Goal: Task Accomplishment & Management: Manage account settings

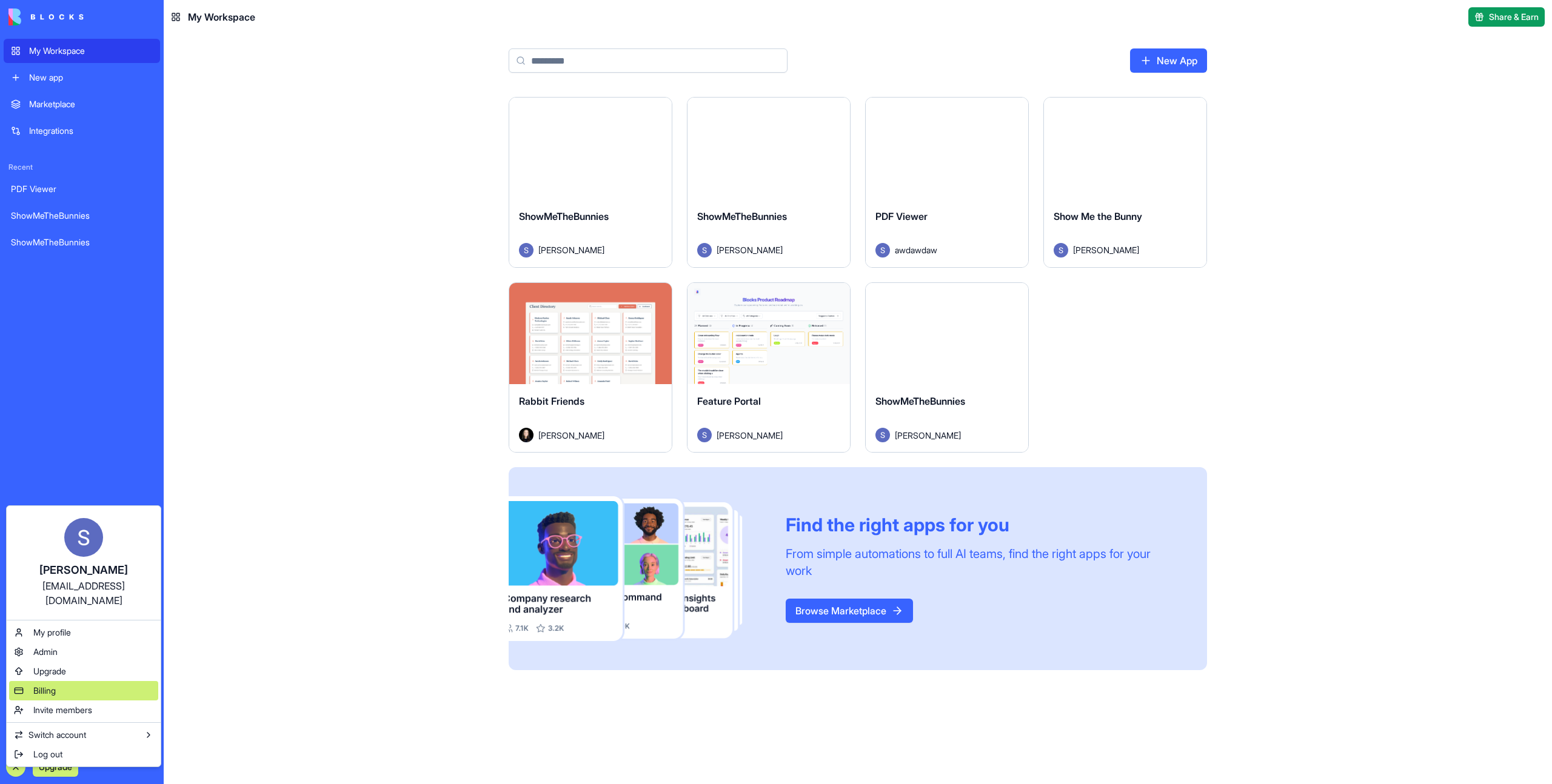
click at [64, 681] on div "Billing" at bounding box center [83, 691] width 149 height 19
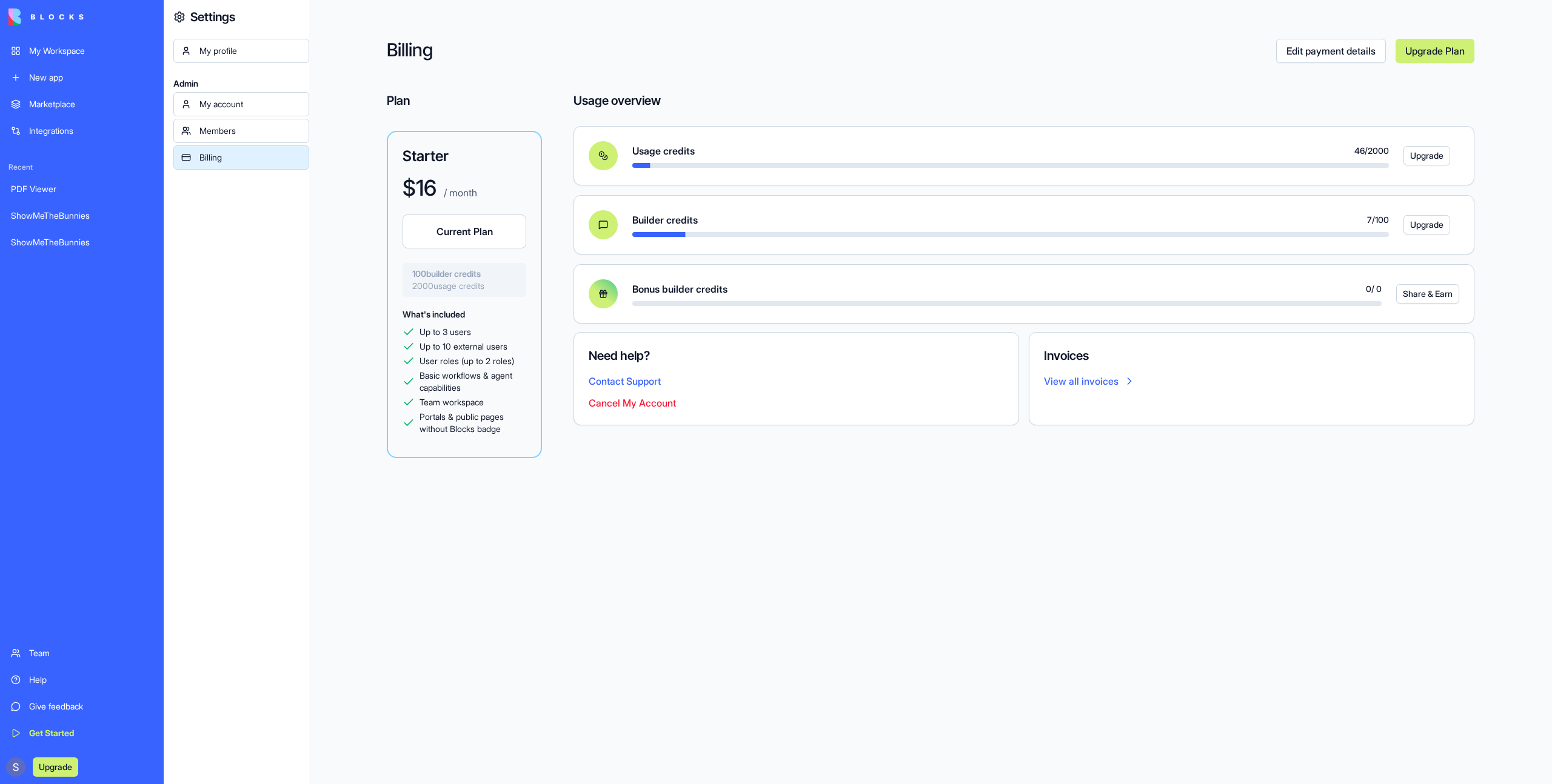
click at [94, 42] on link "My Workspace" at bounding box center [82, 50] width 157 height 24
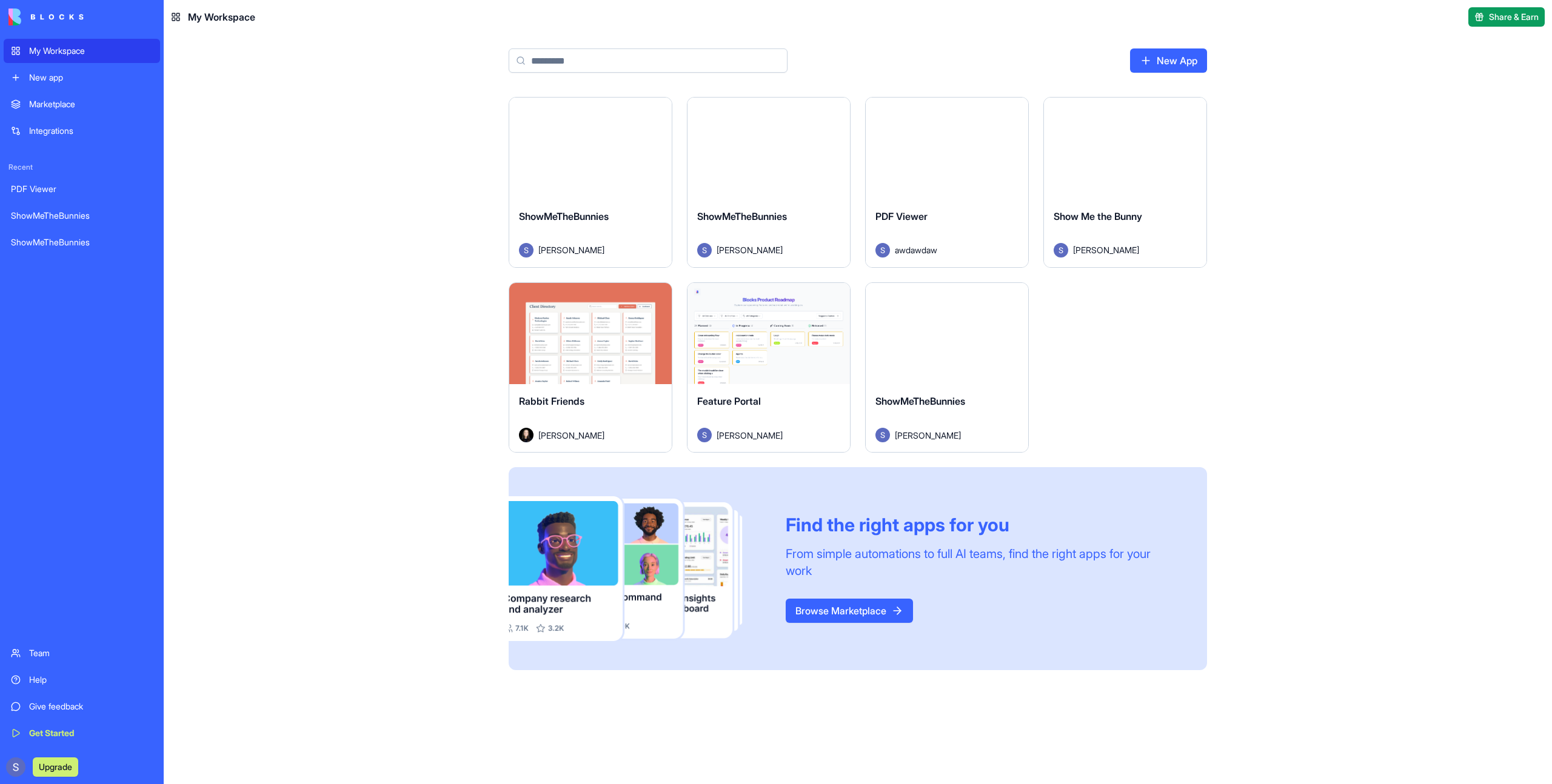
click at [953, 186] on div "Launch" at bounding box center [947, 148] width 163 height 102
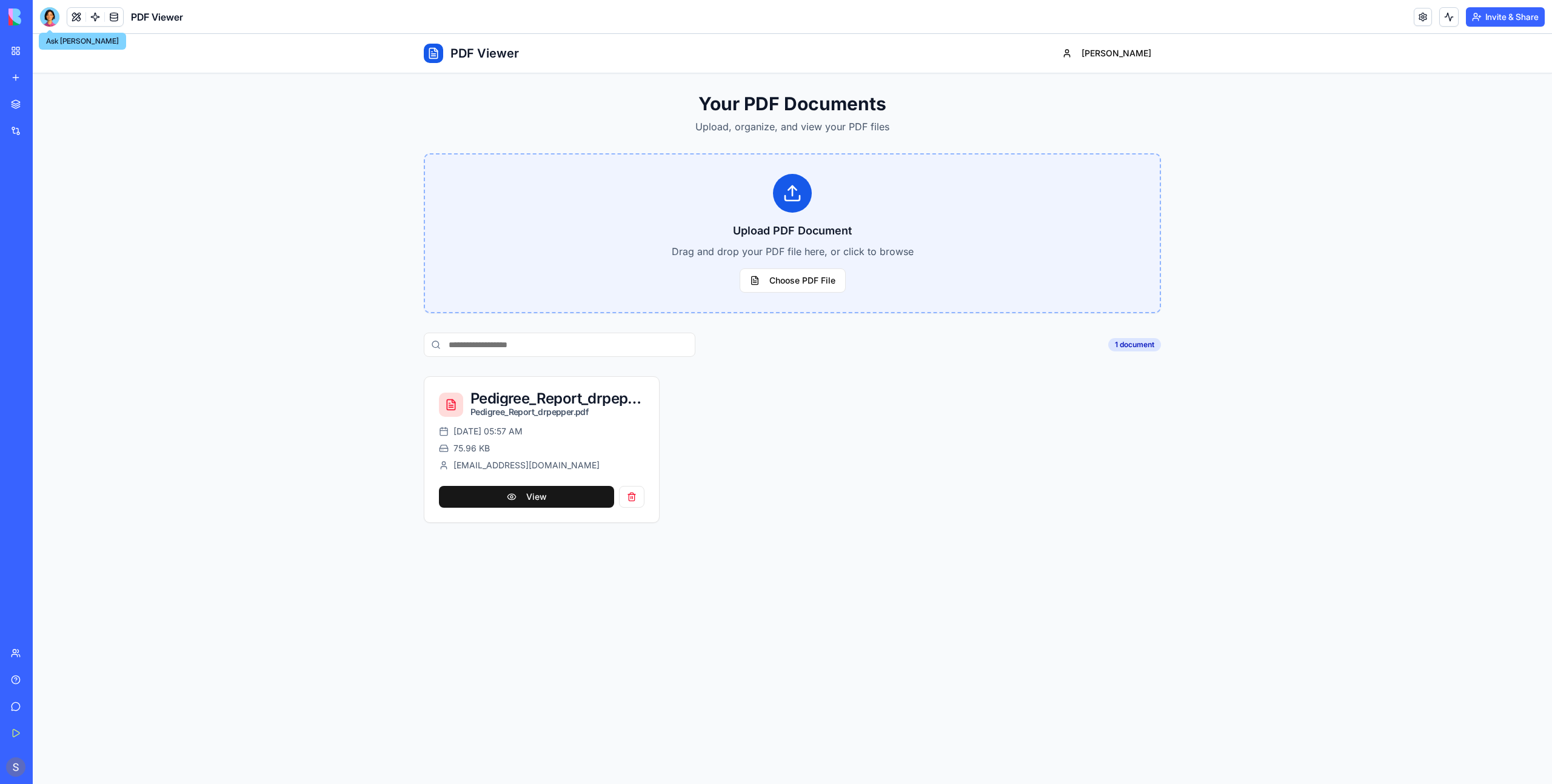
click at [49, 13] on div at bounding box center [49, 17] width 19 height 19
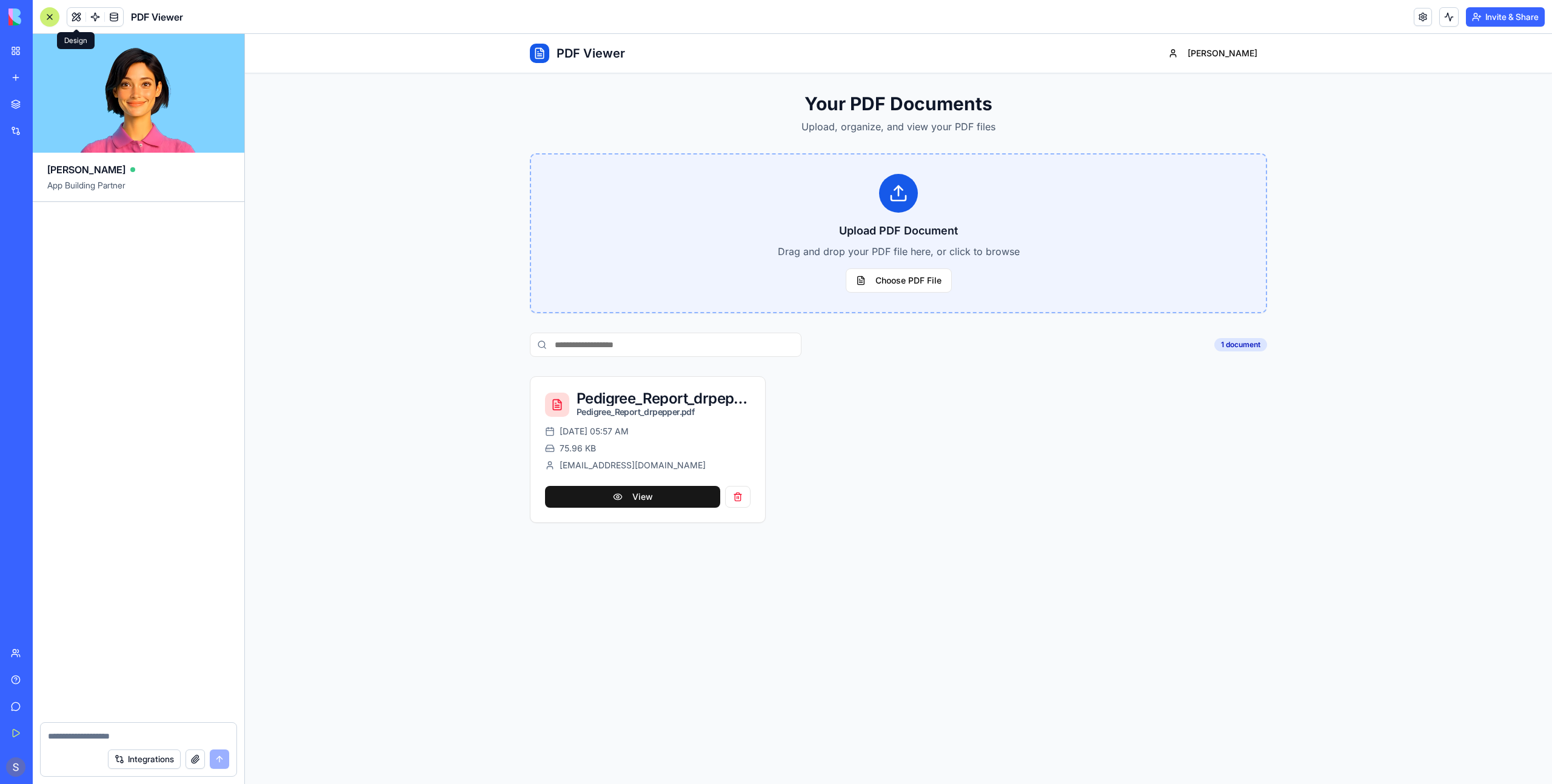
click at [76, 15] on button at bounding box center [76, 16] width 18 height 18
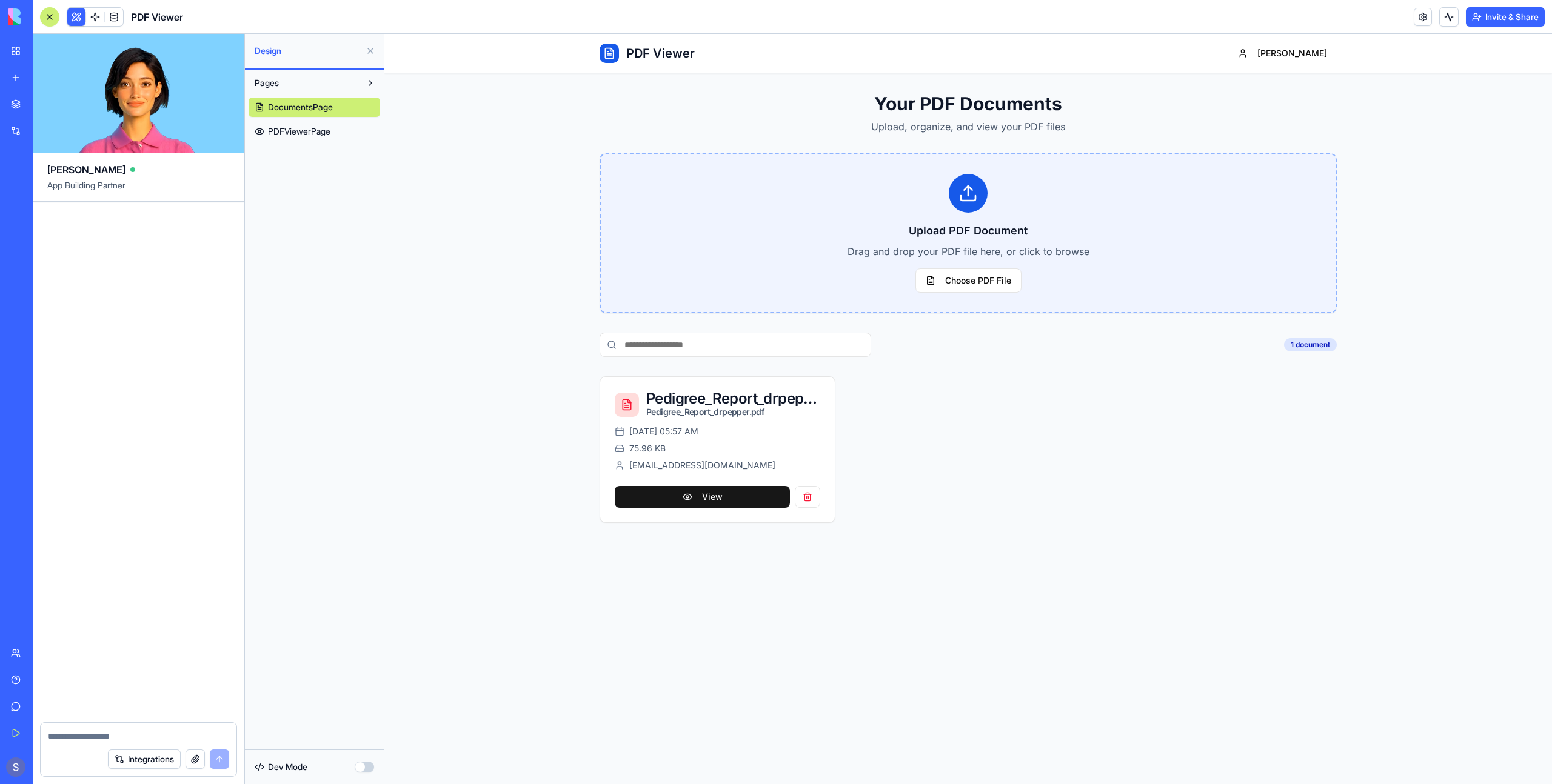
click at [327, 110] on span "DocumentsPage" at bounding box center [300, 107] width 65 height 13
click at [320, 128] on span "PDFViewerPage" at bounding box center [299, 132] width 62 height 13
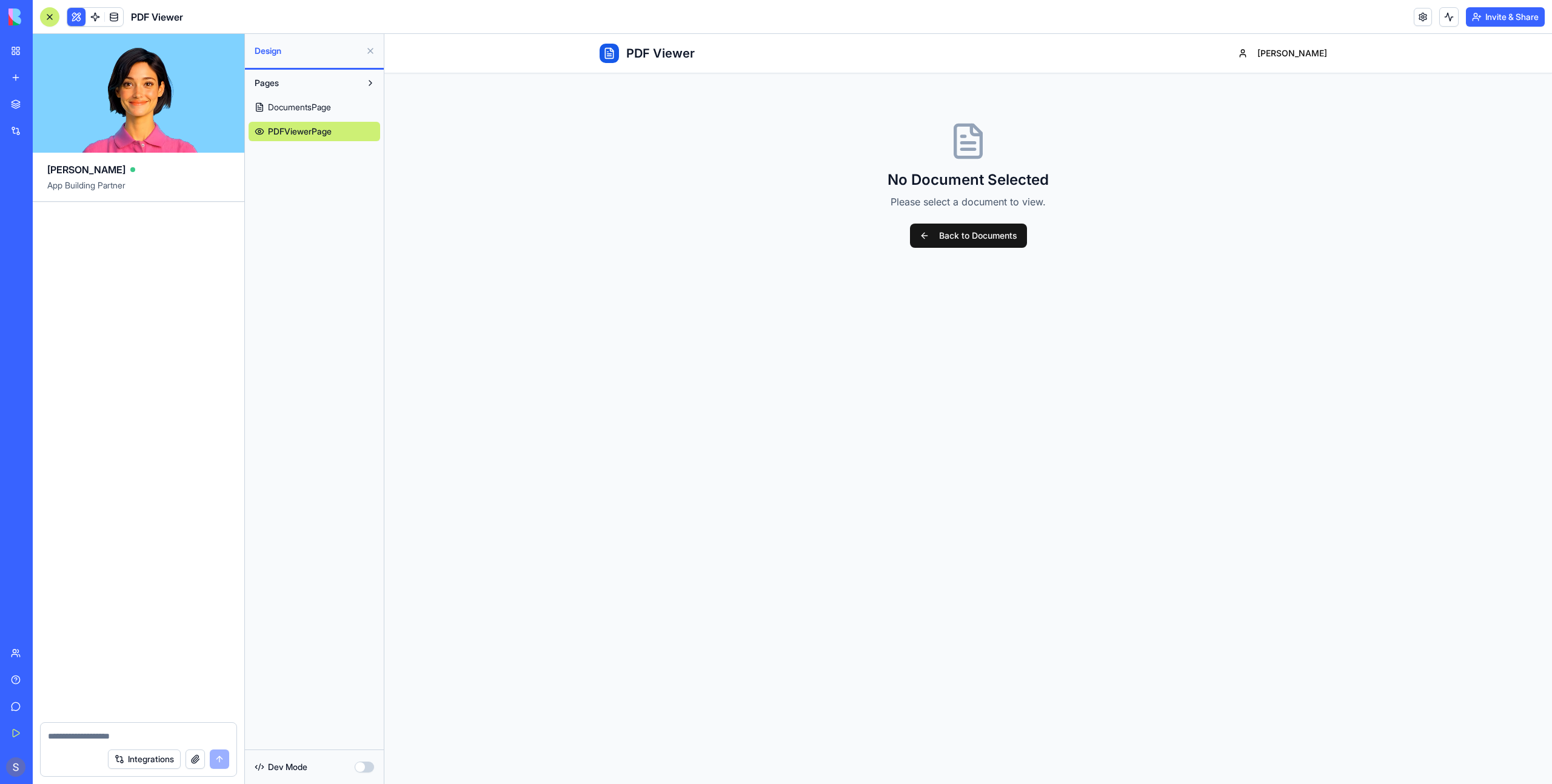
click at [310, 111] on span "DocumentsPage" at bounding box center [299, 107] width 63 height 13
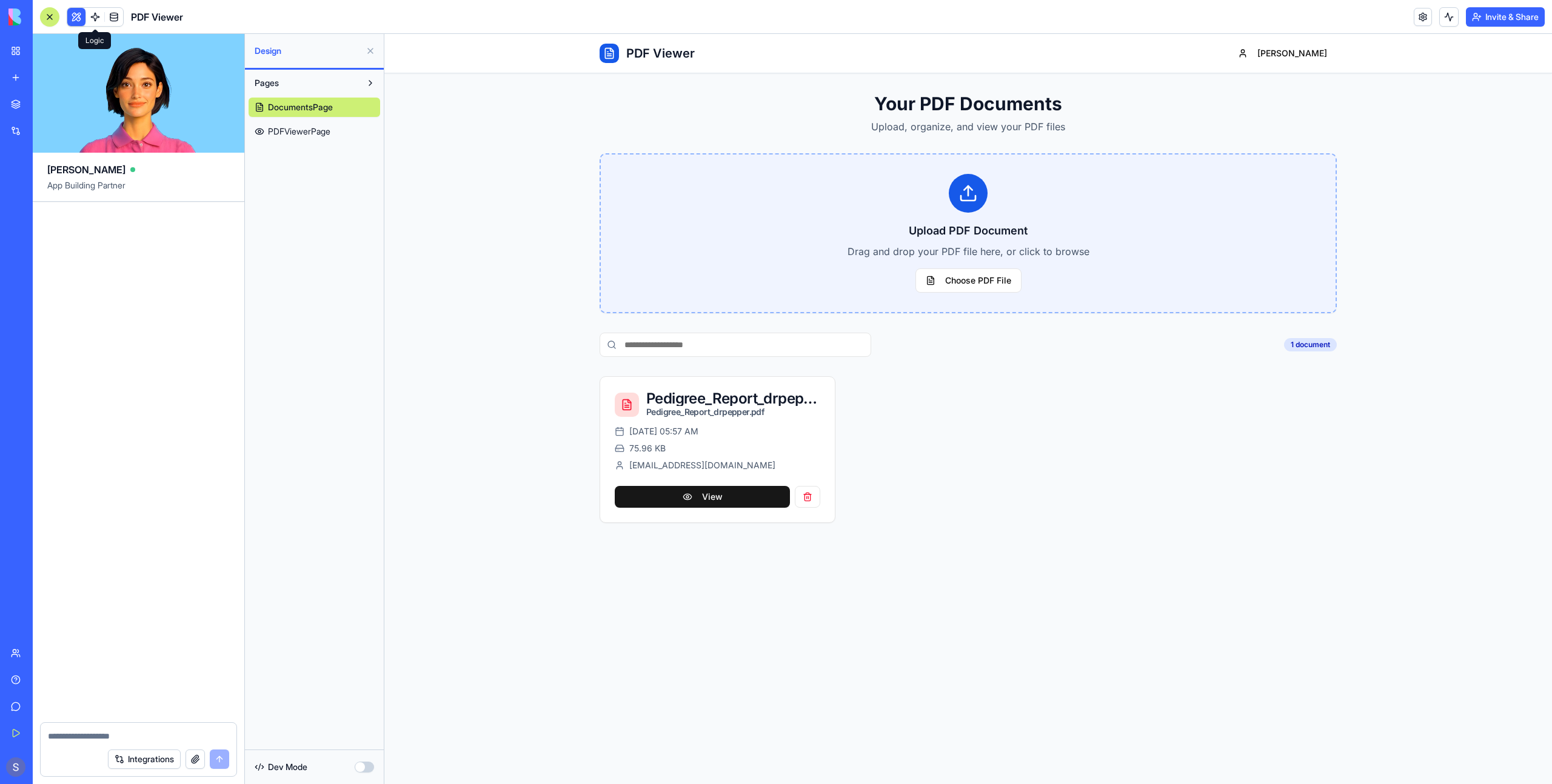
click at [93, 13] on link at bounding box center [95, 16] width 18 height 18
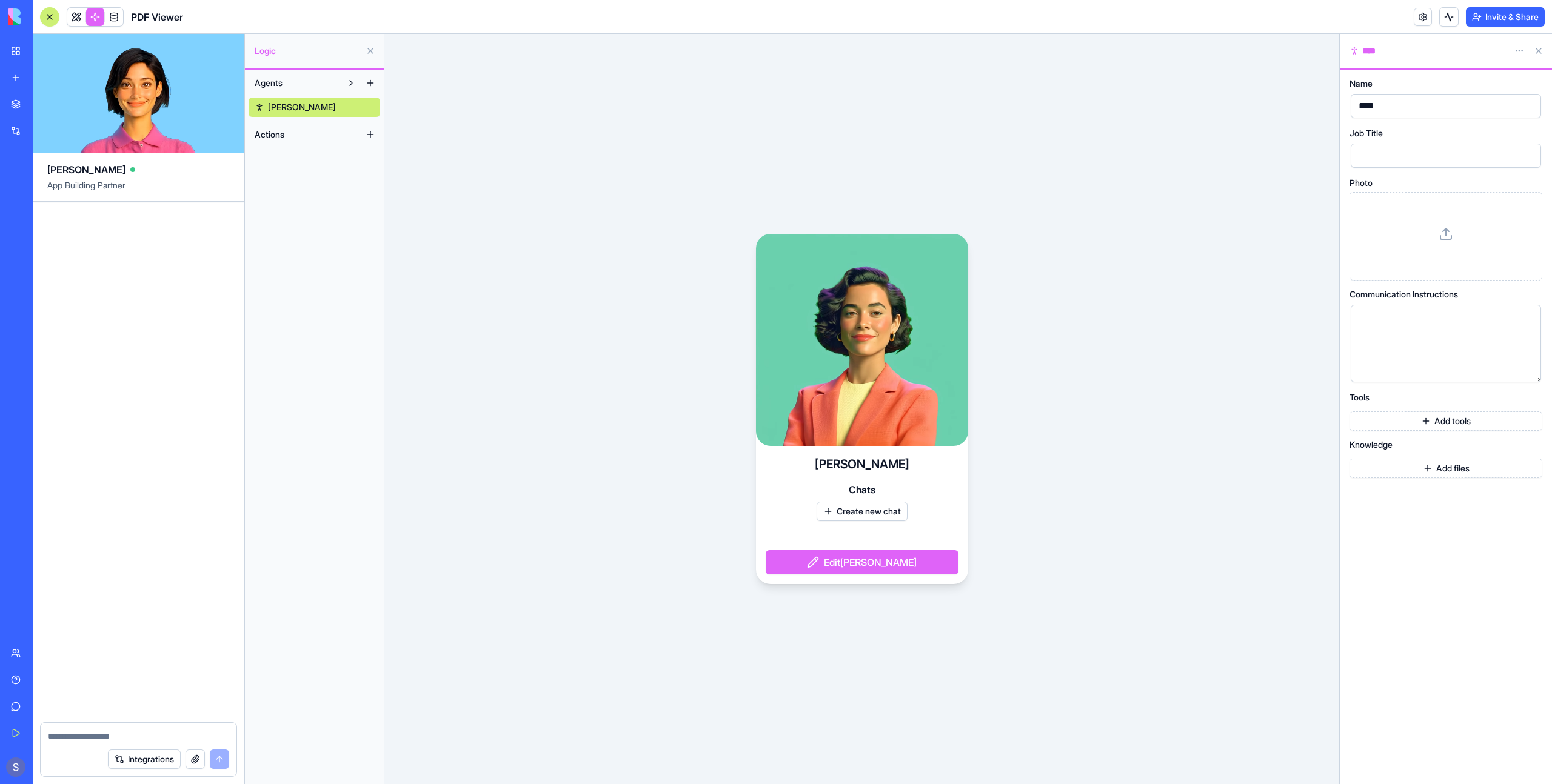
click at [325, 139] on button "Actions" at bounding box center [305, 135] width 112 height 19
click at [291, 101] on link "Nina" at bounding box center [315, 107] width 132 height 19
click at [277, 111] on span "Nina" at bounding box center [302, 107] width 68 height 13
click at [112, 16] on link at bounding box center [113, 16] width 18 height 18
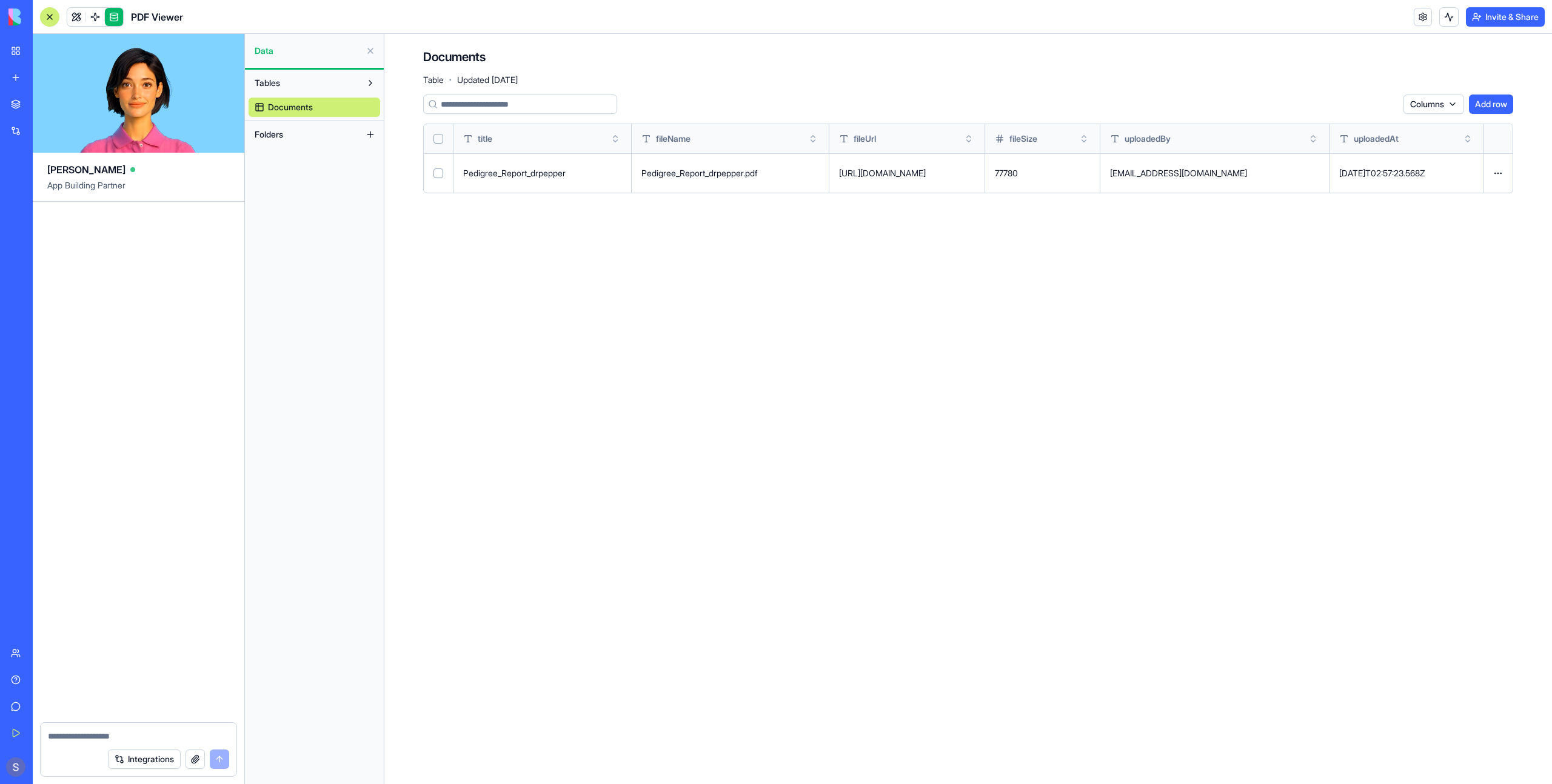
click at [289, 136] on button "Folders" at bounding box center [305, 135] width 112 height 19
click at [0, 0] on button at bounding box center [0, 0] width 0 height 0
click at [74, 21] on link at bounding box center [76, 16] width 18 height 18
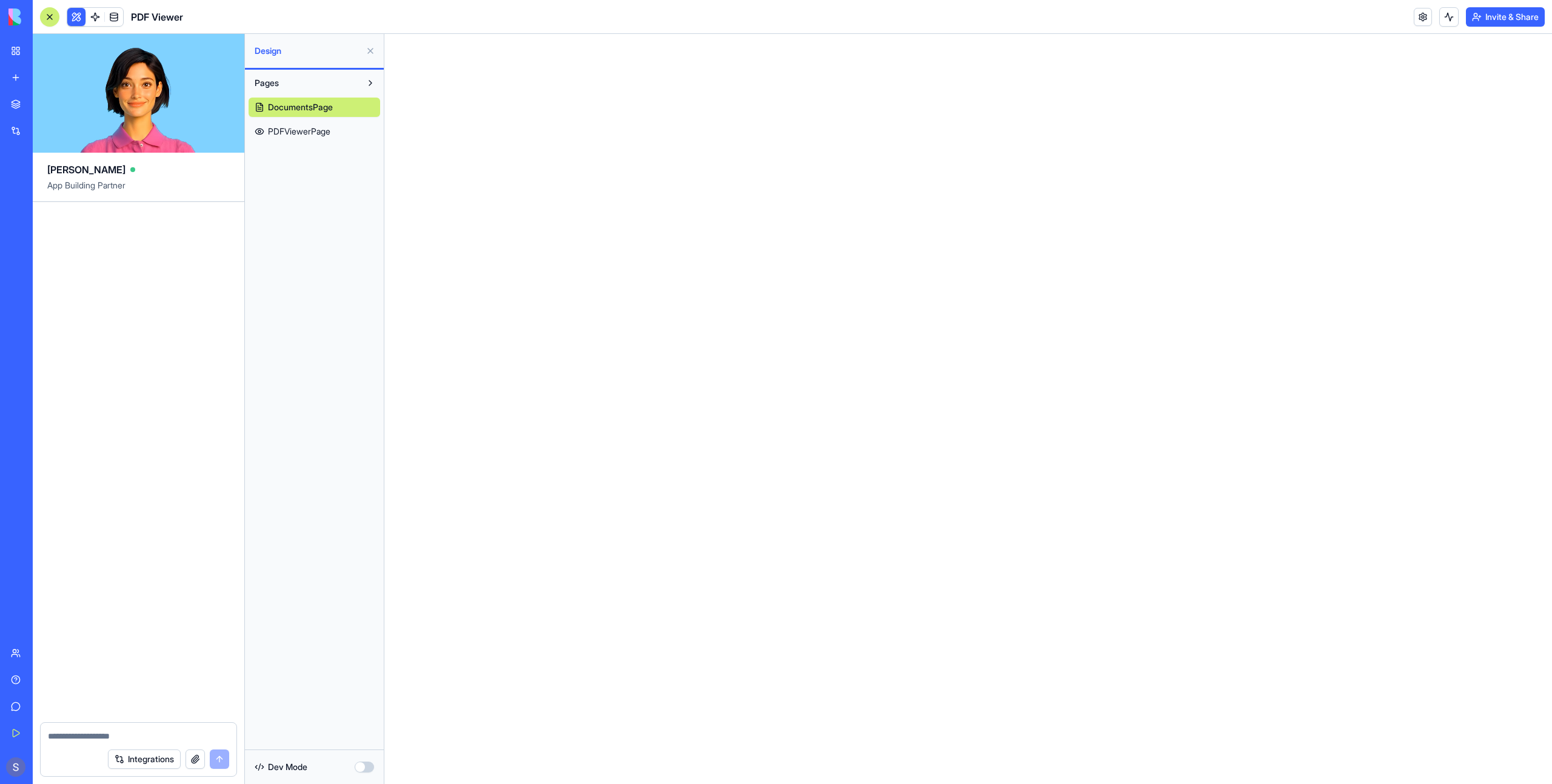
click at [101, 734] on textarea at bounding box center [137, 737] width 181 height 13
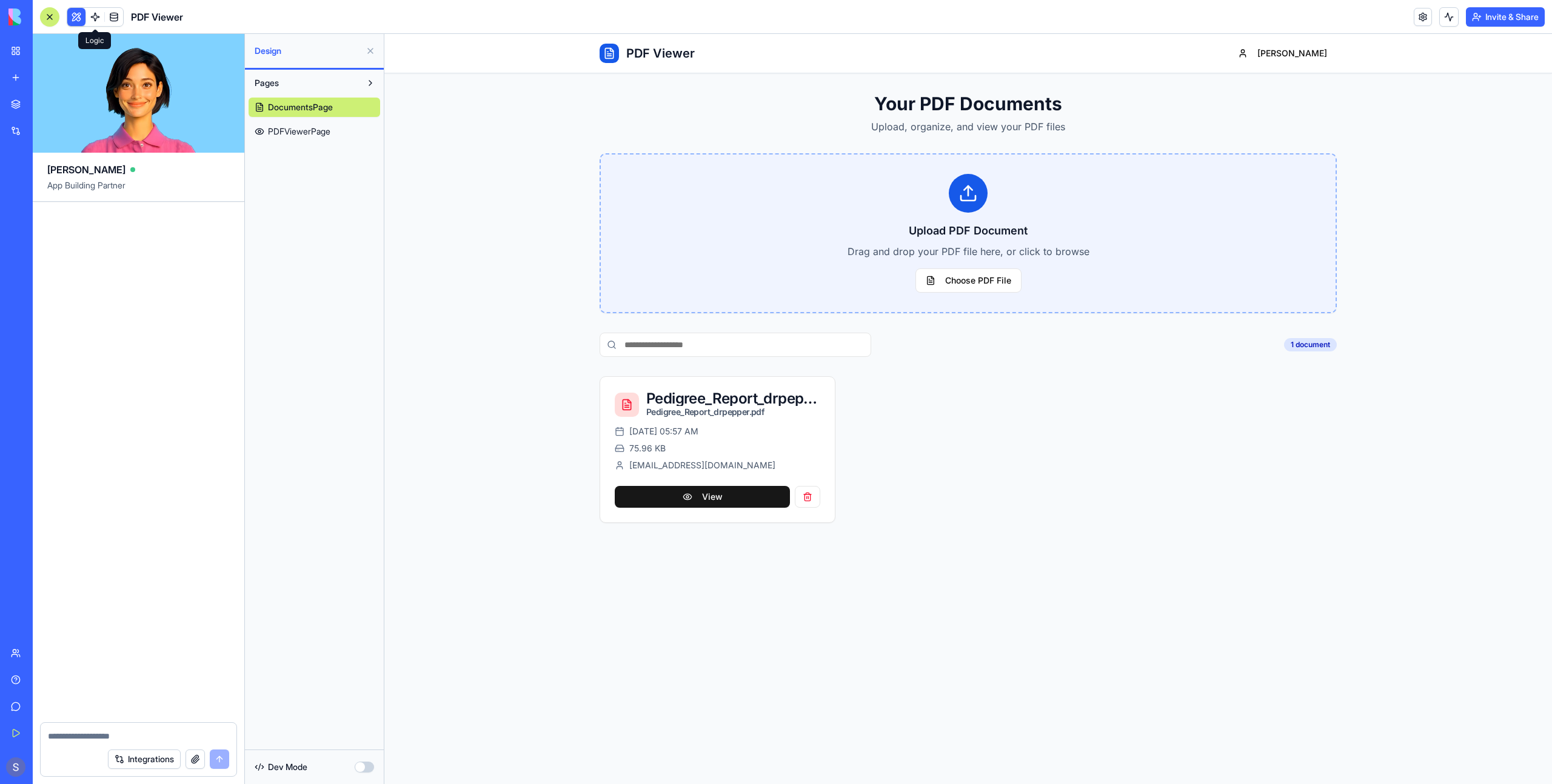
click at [100, 21] on link at bounding box center [95, 16] width 18 height 18
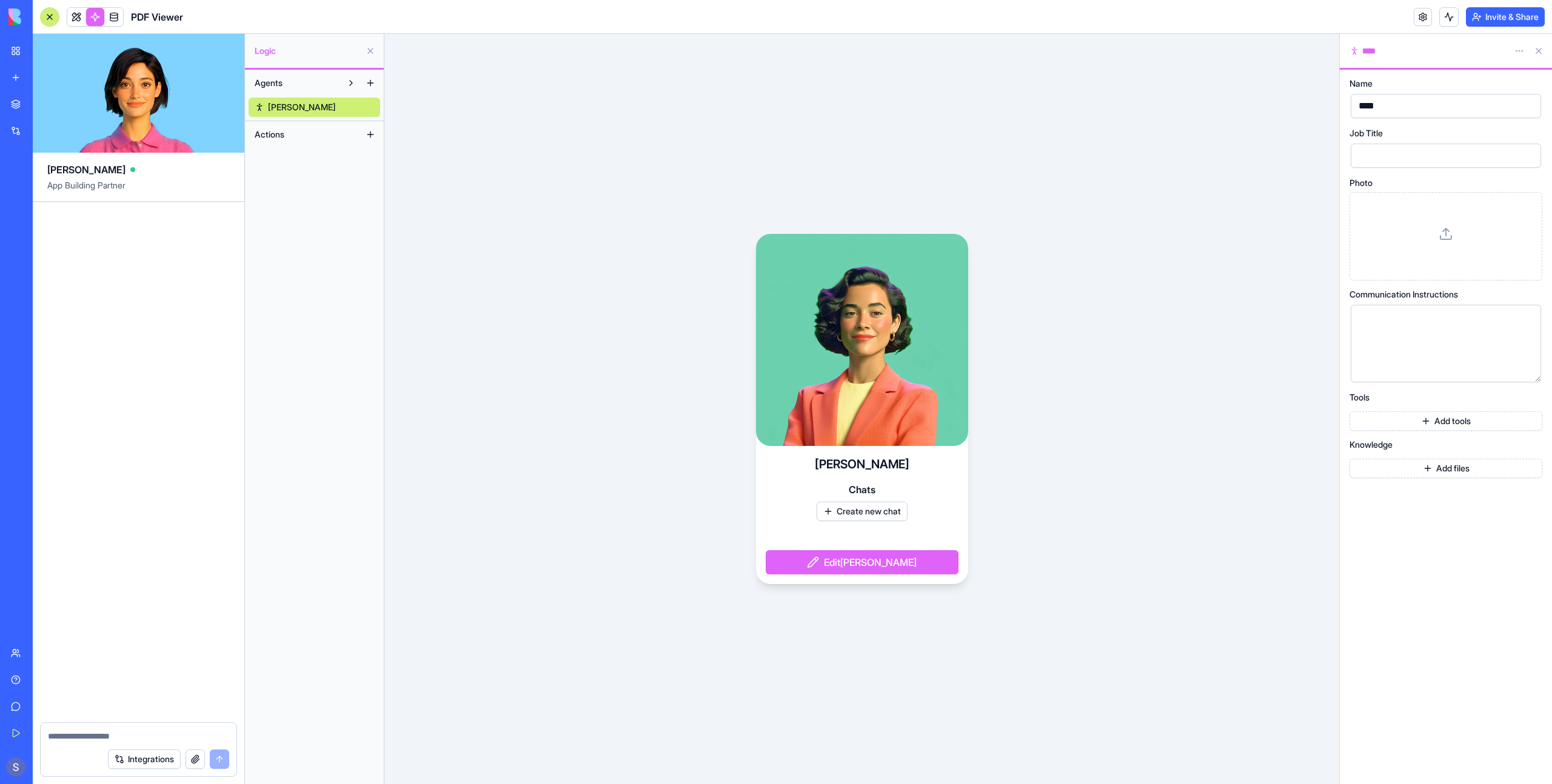
click at [311, 136] on button "Actions" at bounding box center [305, 135] width 112 height 19
click at [114, 15] on link at bounding box center [113, 16] width 18 height 18
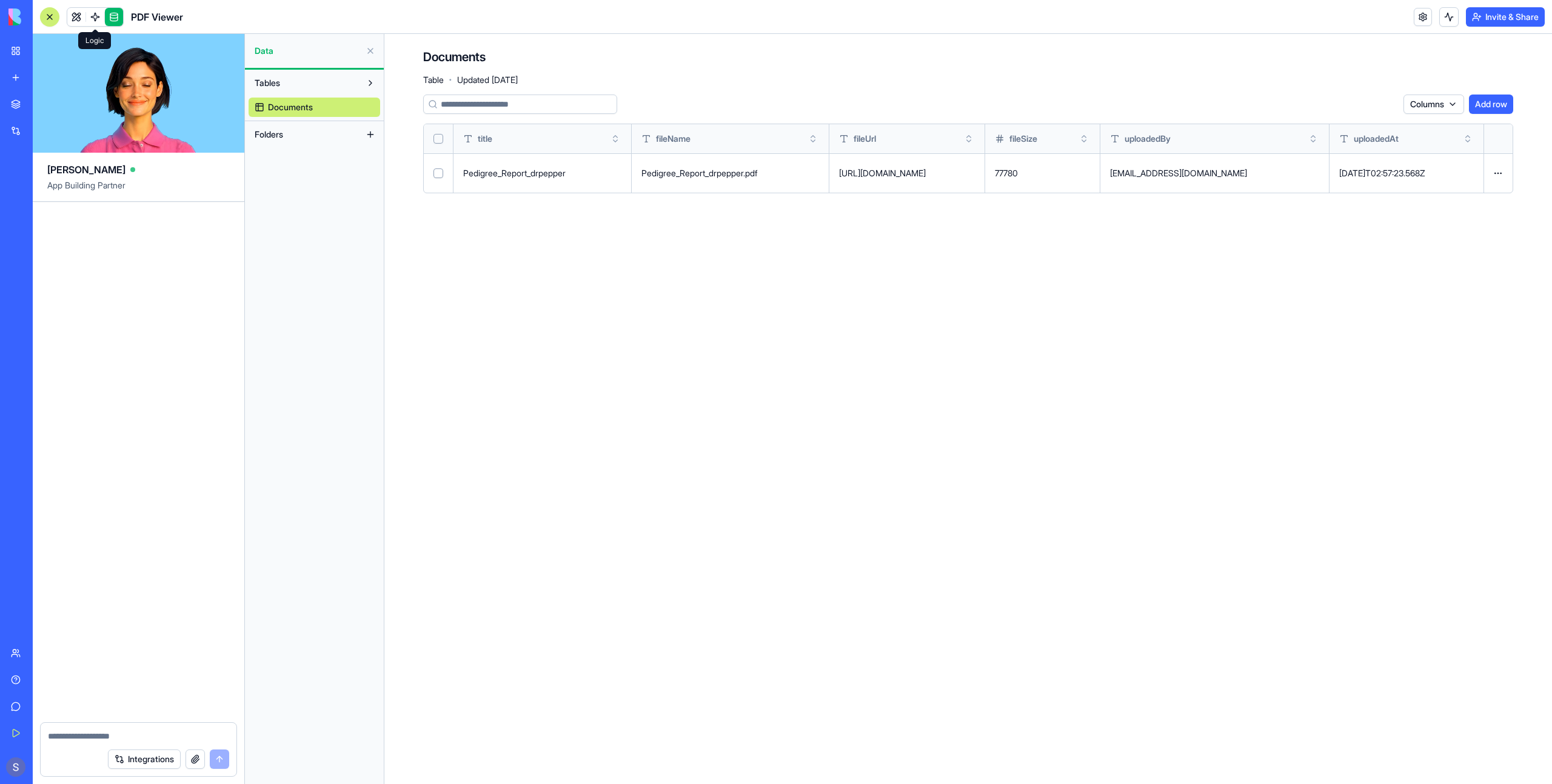
click at [99, 17] on link at bounding box center [95, 16] width 18 height 18
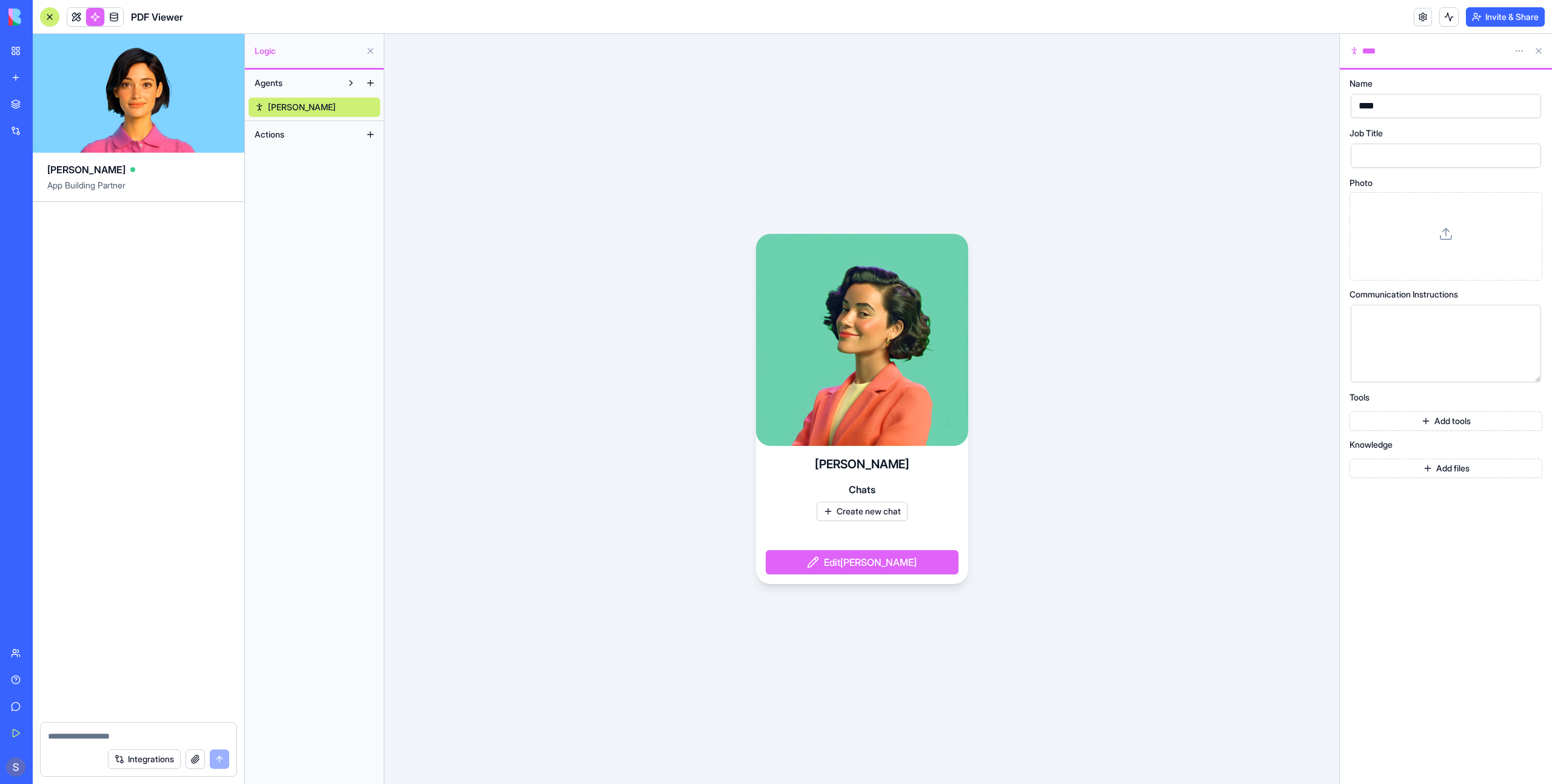
click at [874, 308] on video at bounding box center [862, 340] width 212 height 212
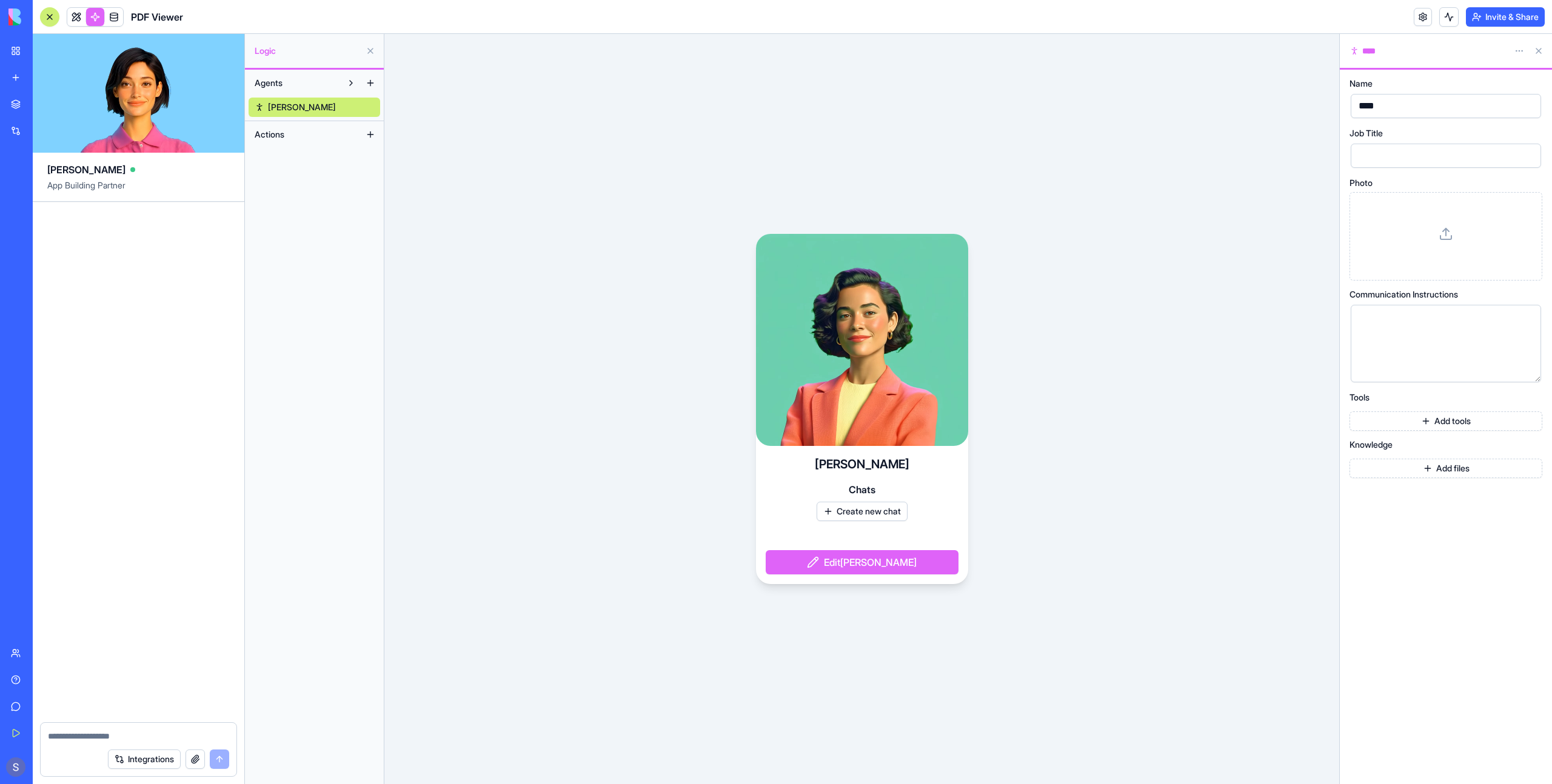
click at [306, 132] on button "Actions" at bounding box center [305, 135] width 112 height 19
click at [146, 185] on span "App Building Partner" at bounding box center [138, 190] width 182 height 22
click at [77, 19] on link at bounding box center [76, 16] width 18 height 18
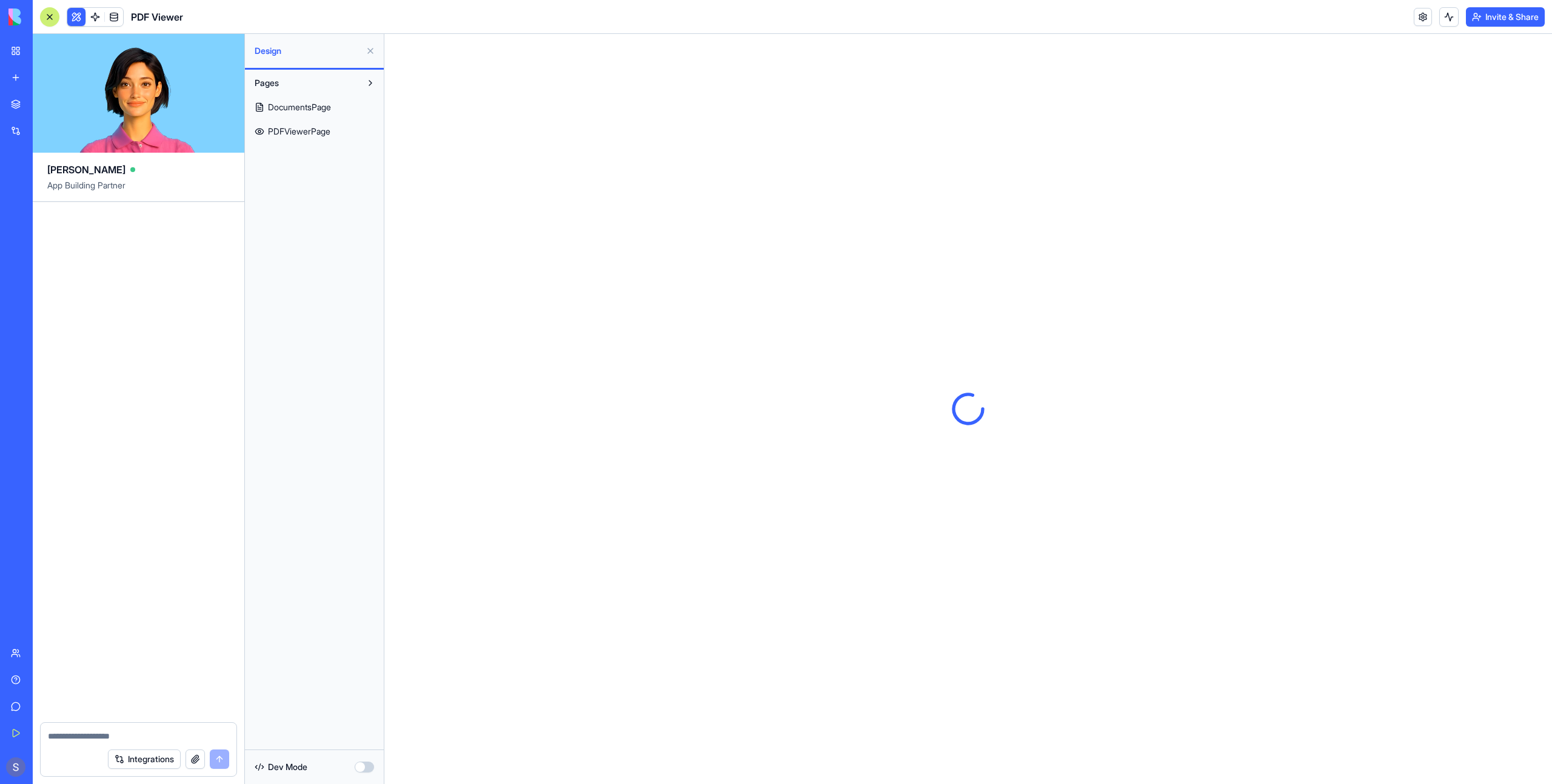
click at [317, 111] on span "DocumentsPage" at bounding box center [299, 107] width 63 height 13
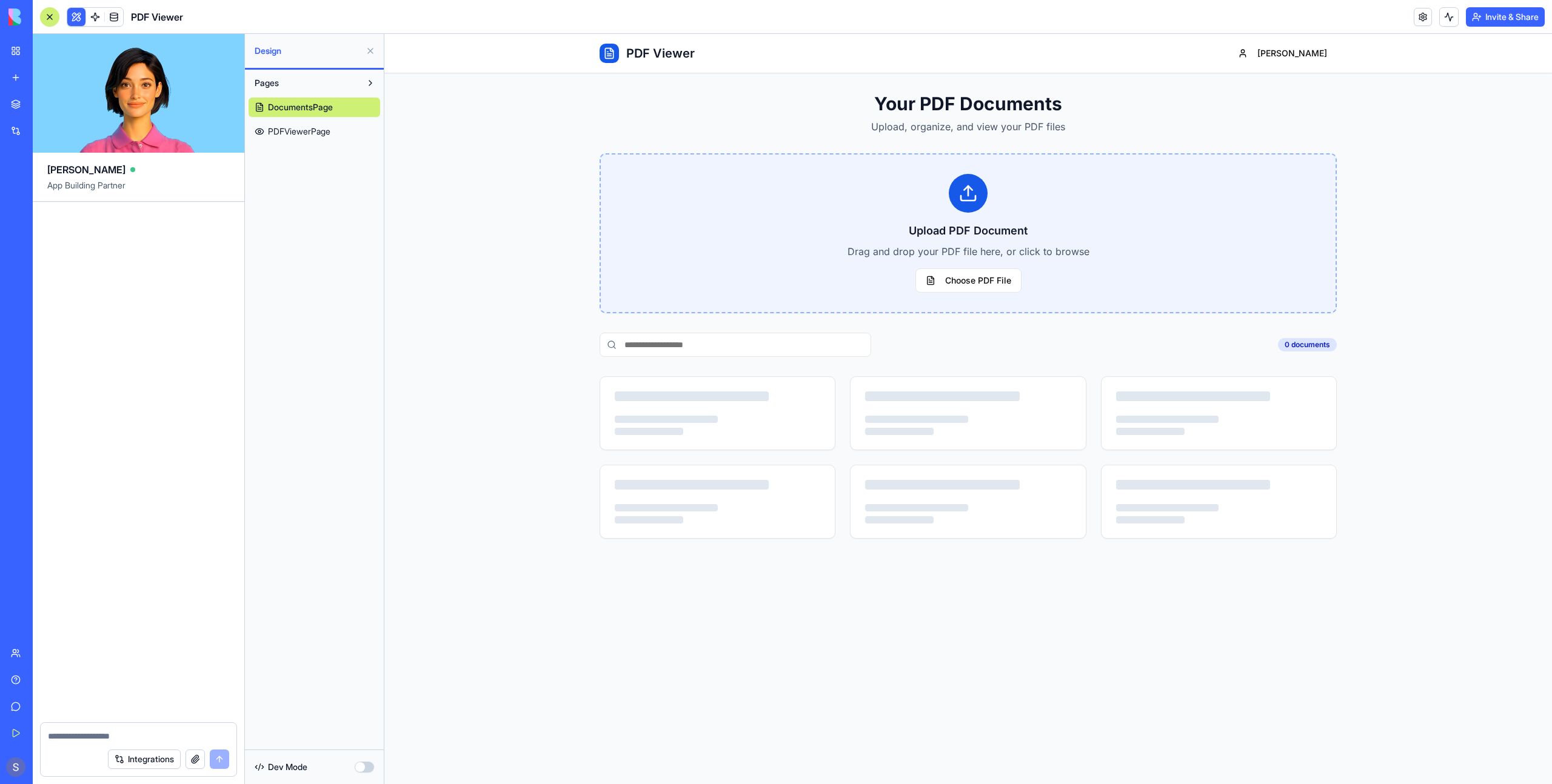
click at [319, 134] on span "PDFViewerPage" at bounding box center [299, 132] width 62 height 13
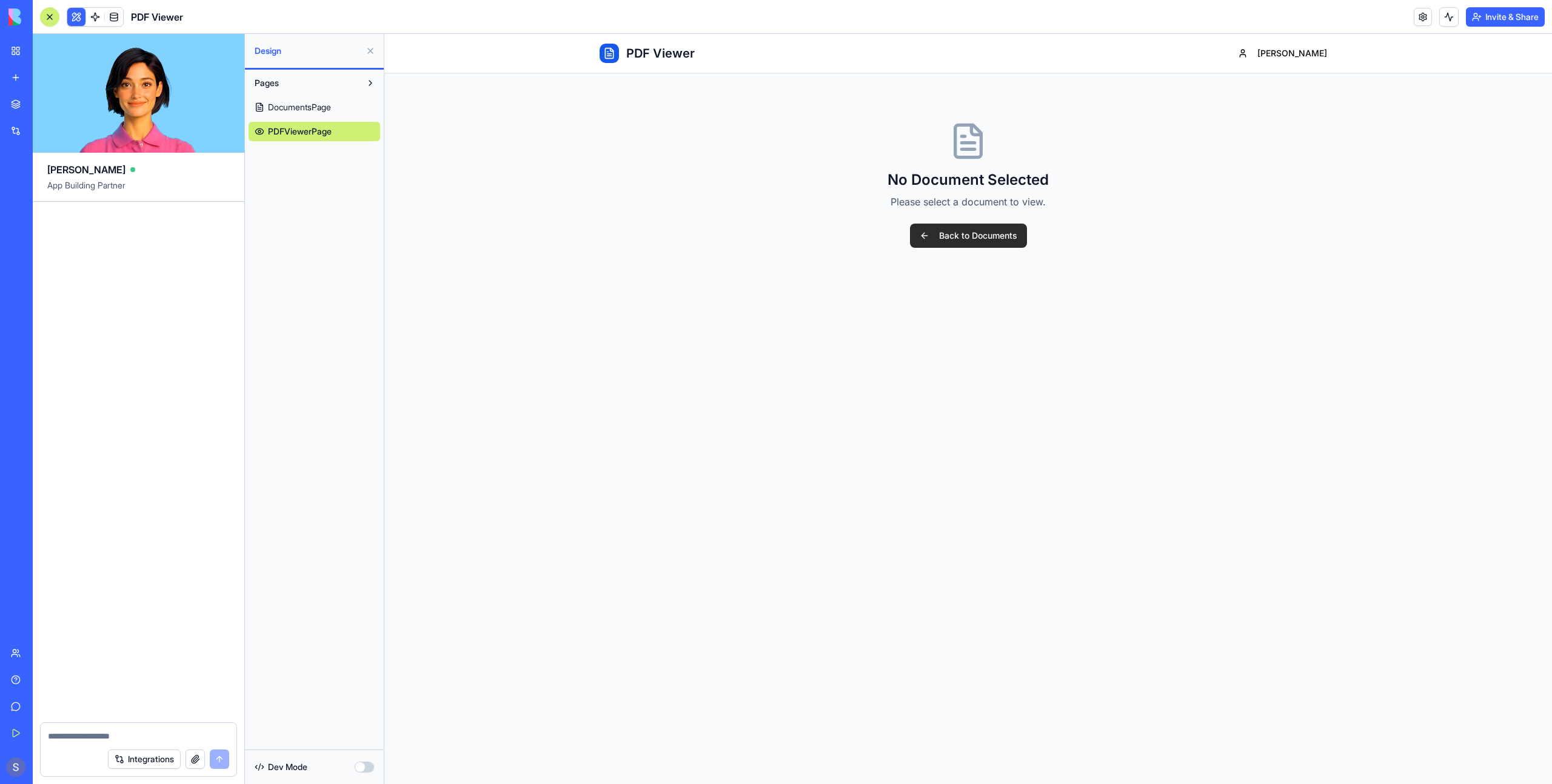
click at [930, 237] on button "Back to Documents" at bounding box center [968, 235] width 117 height 24
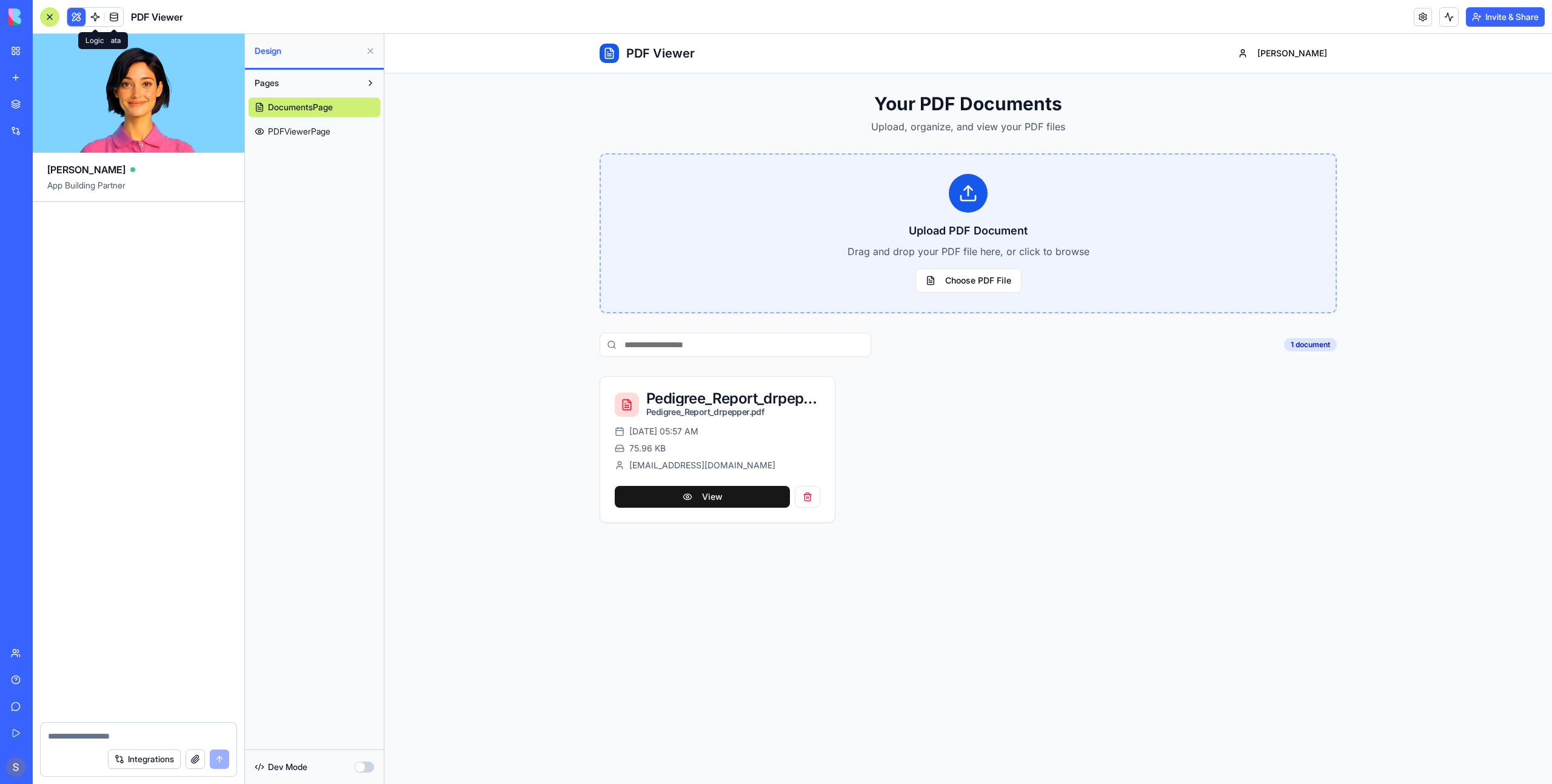
click at [98, 16] on link at bounding box center [95, 16] width 18 height 18
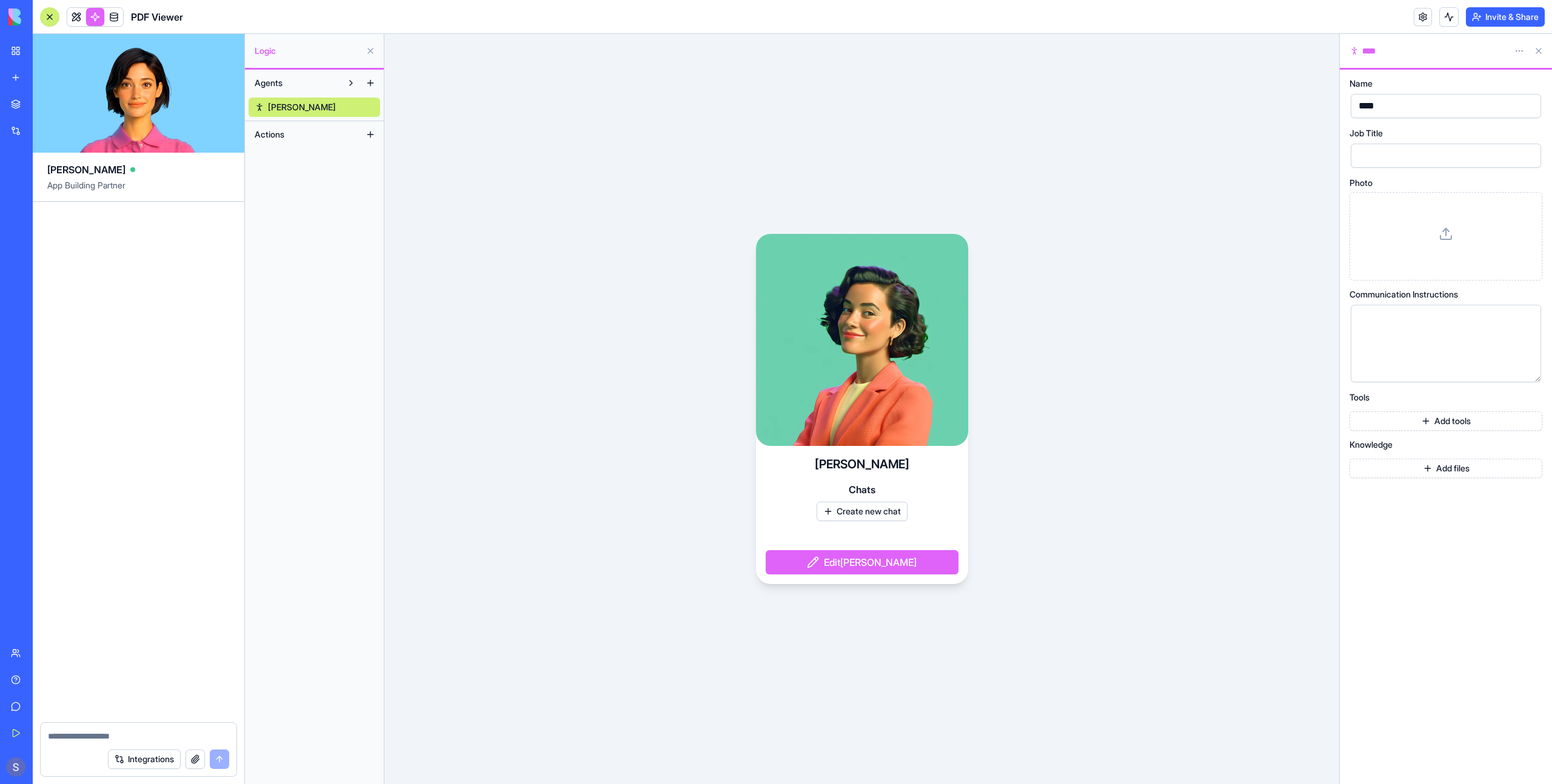
click at [912, 311] on video at bounding box center [862, 340] width 212 height 212
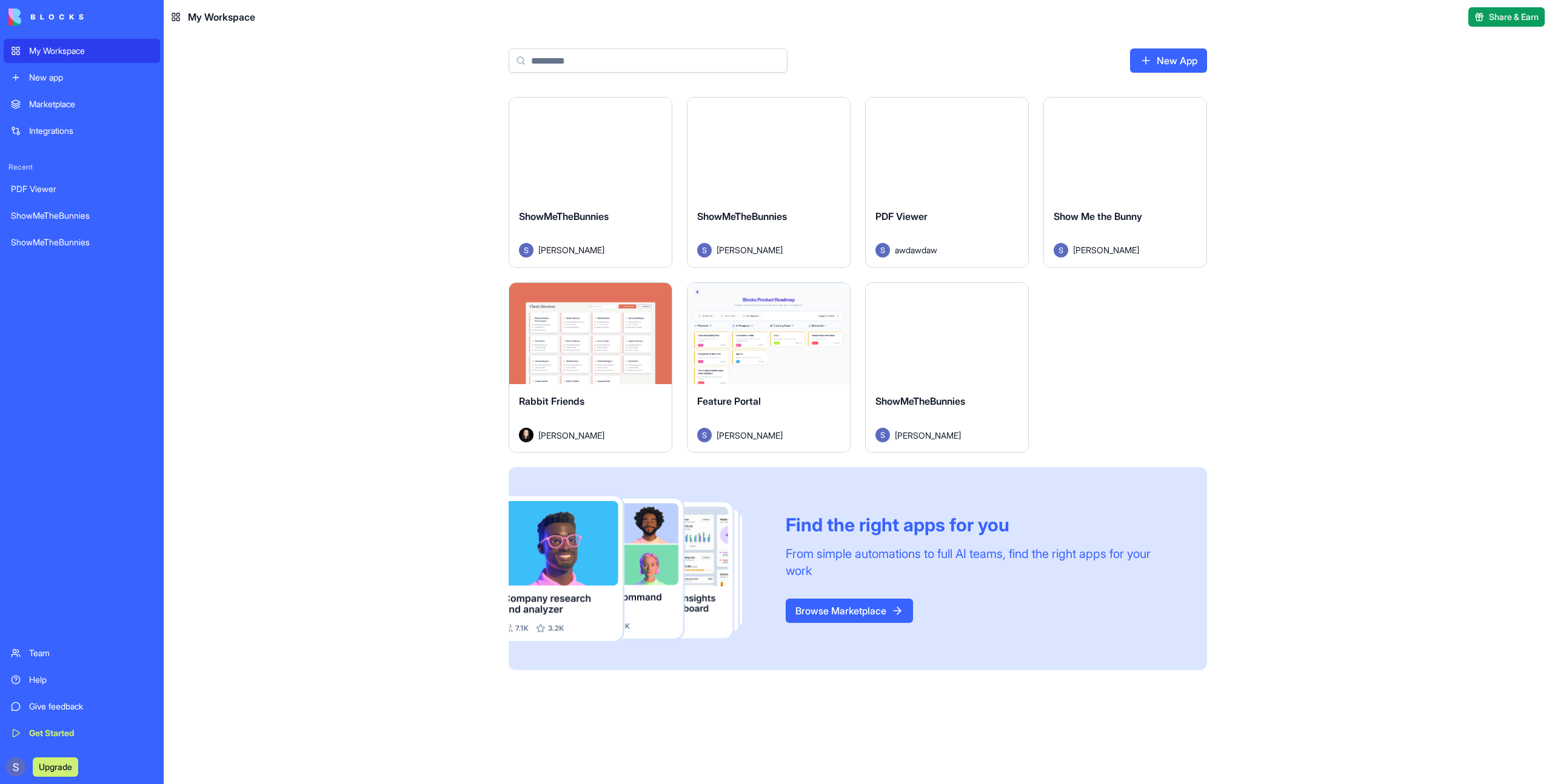
click at [772, 157] on button "Launch" at bounding box center [769, 148] width 91 height 24
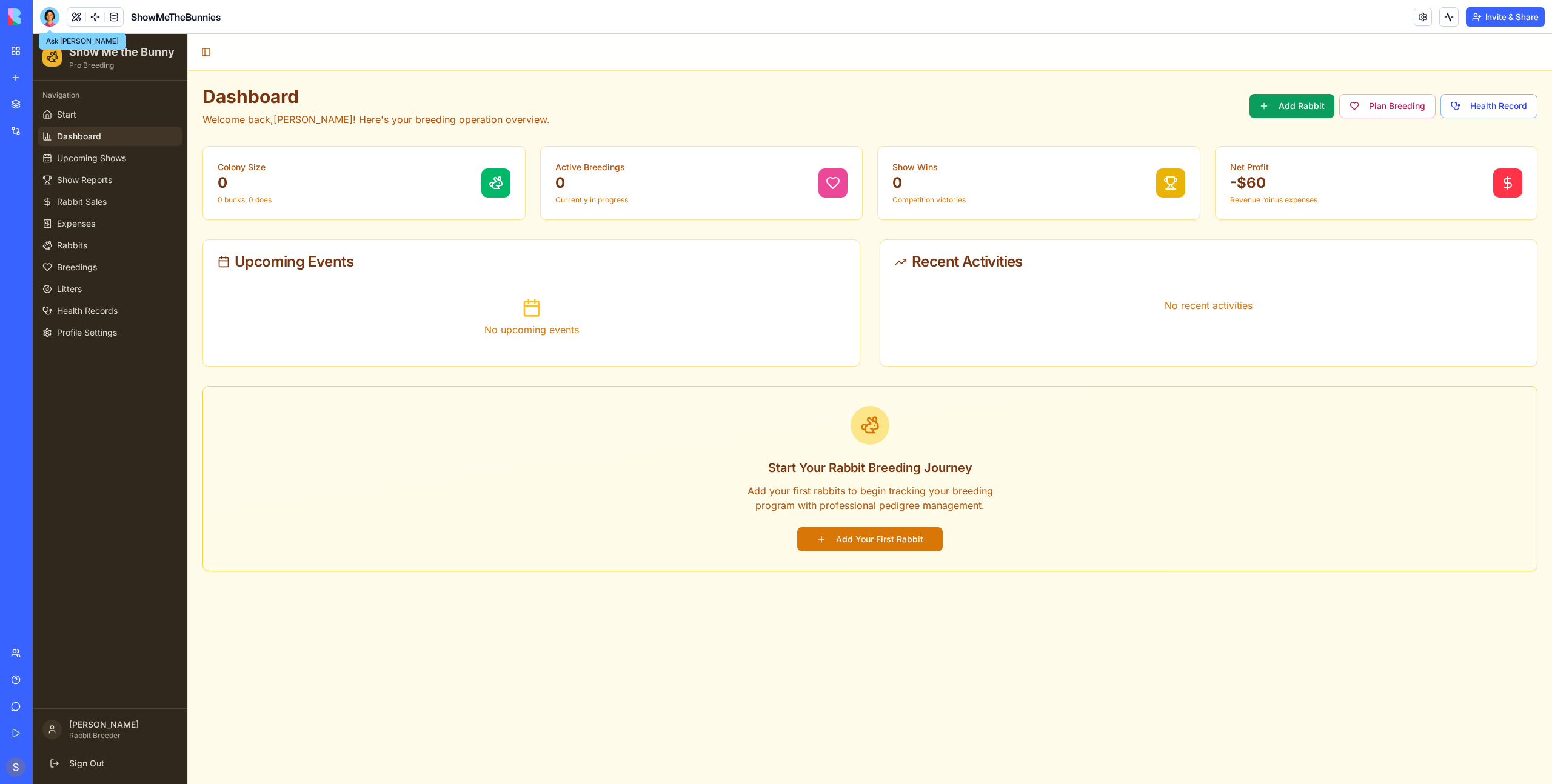
click at [56, 17] on div at bounding box center [49, 17] width 19 height 19
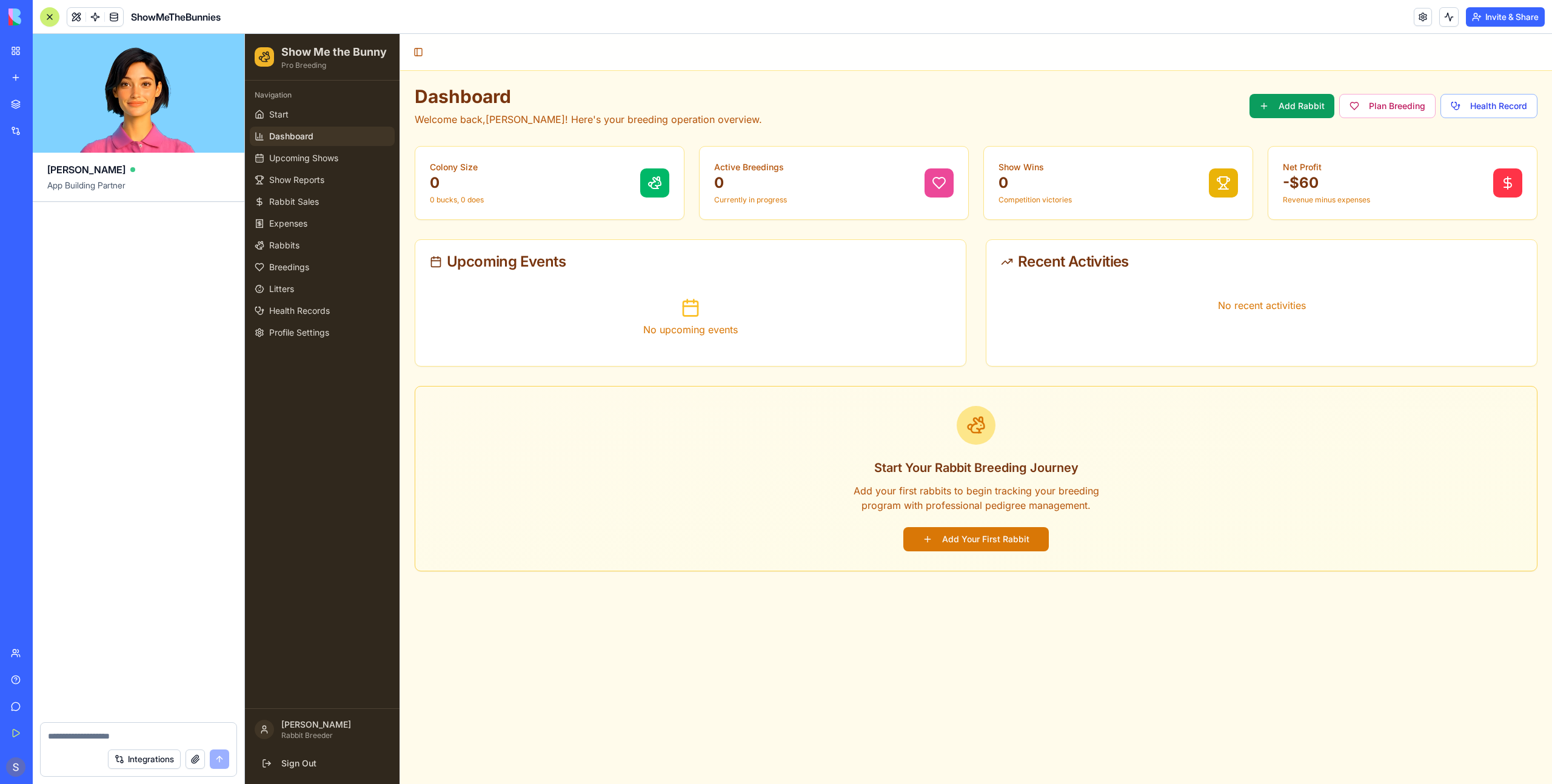
click at [17, 21] on img at bounding box center [46, 17] width 76 height 17
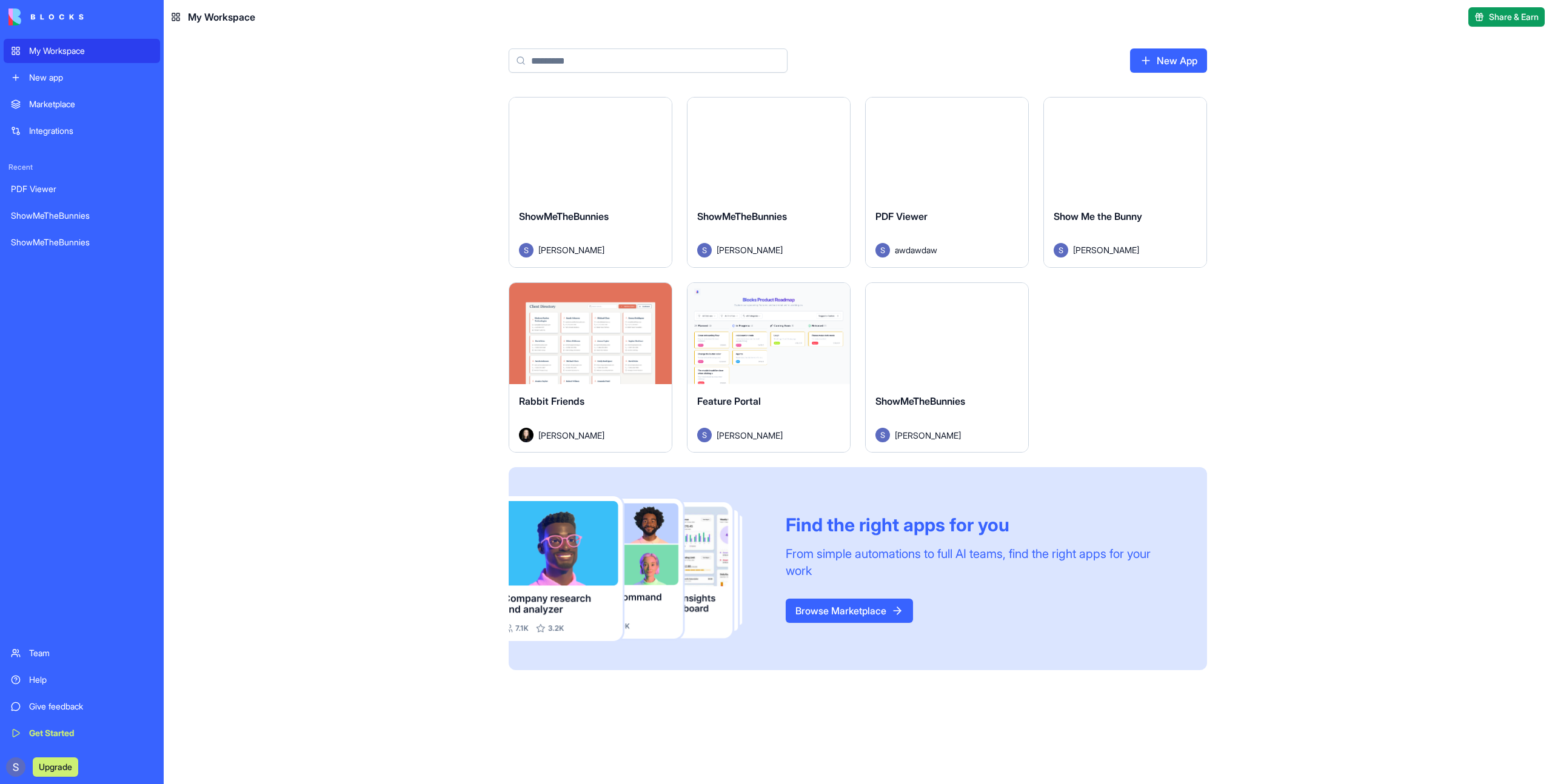
click at [589, 148] on button "Launch" at bounding box center [591, 148] width 91 height 24
click at [771, 154] on button "Launch" at bounding box center [769, 148] width 91 height 24
click at [1125, 151] on button "Launch" at bounding box center [1125, 148] width 91 height 24
click at [604, 335] on button "Launch" at bounding box center [591, 333] width 91 height 24
click at [782, 330] on button "Launch" at bounding box center [769, 333] width 91 height 24
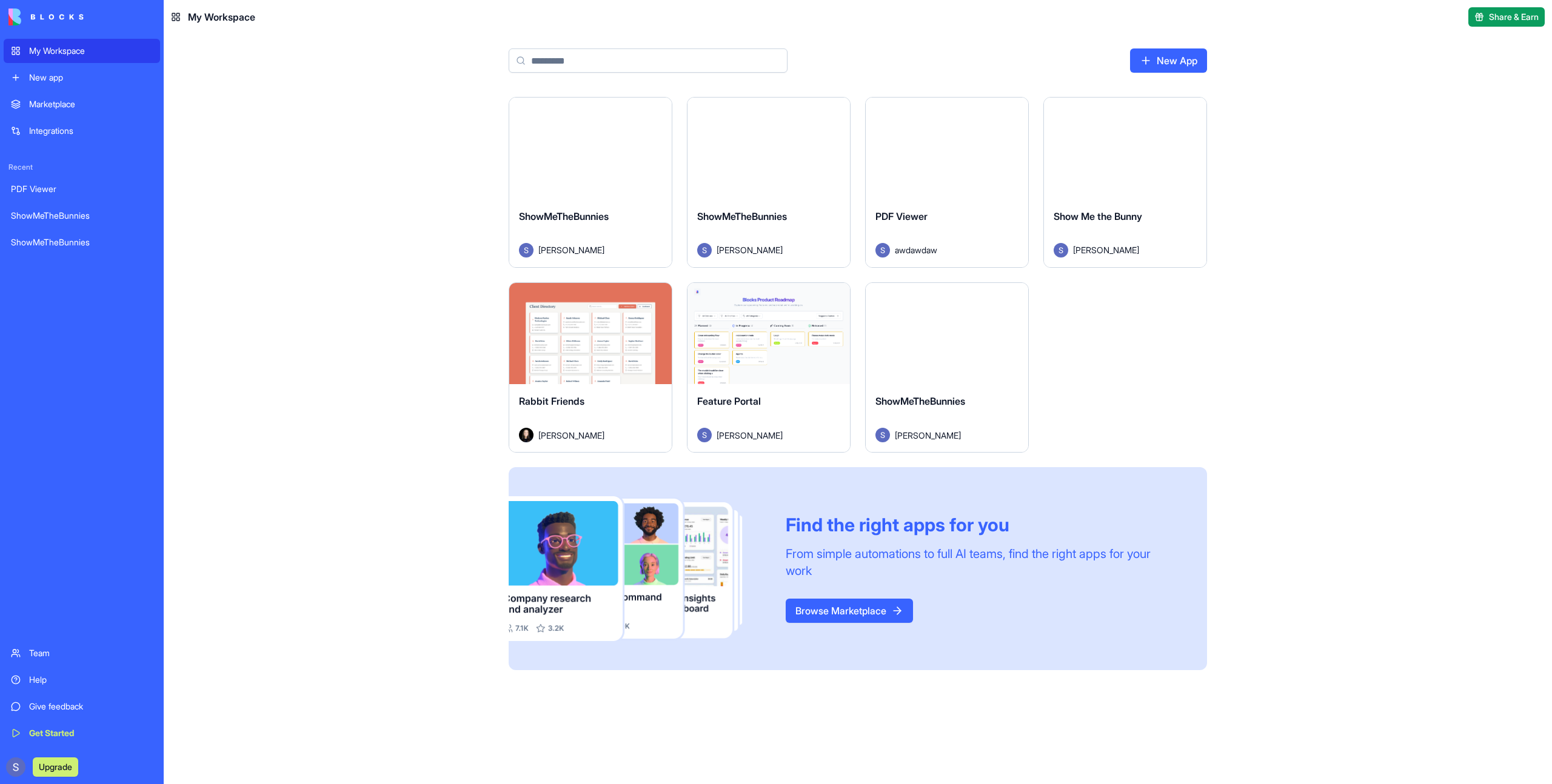
click at [962, 332] on button "Launch" at bounding box center [947, 333] width 91 height 24
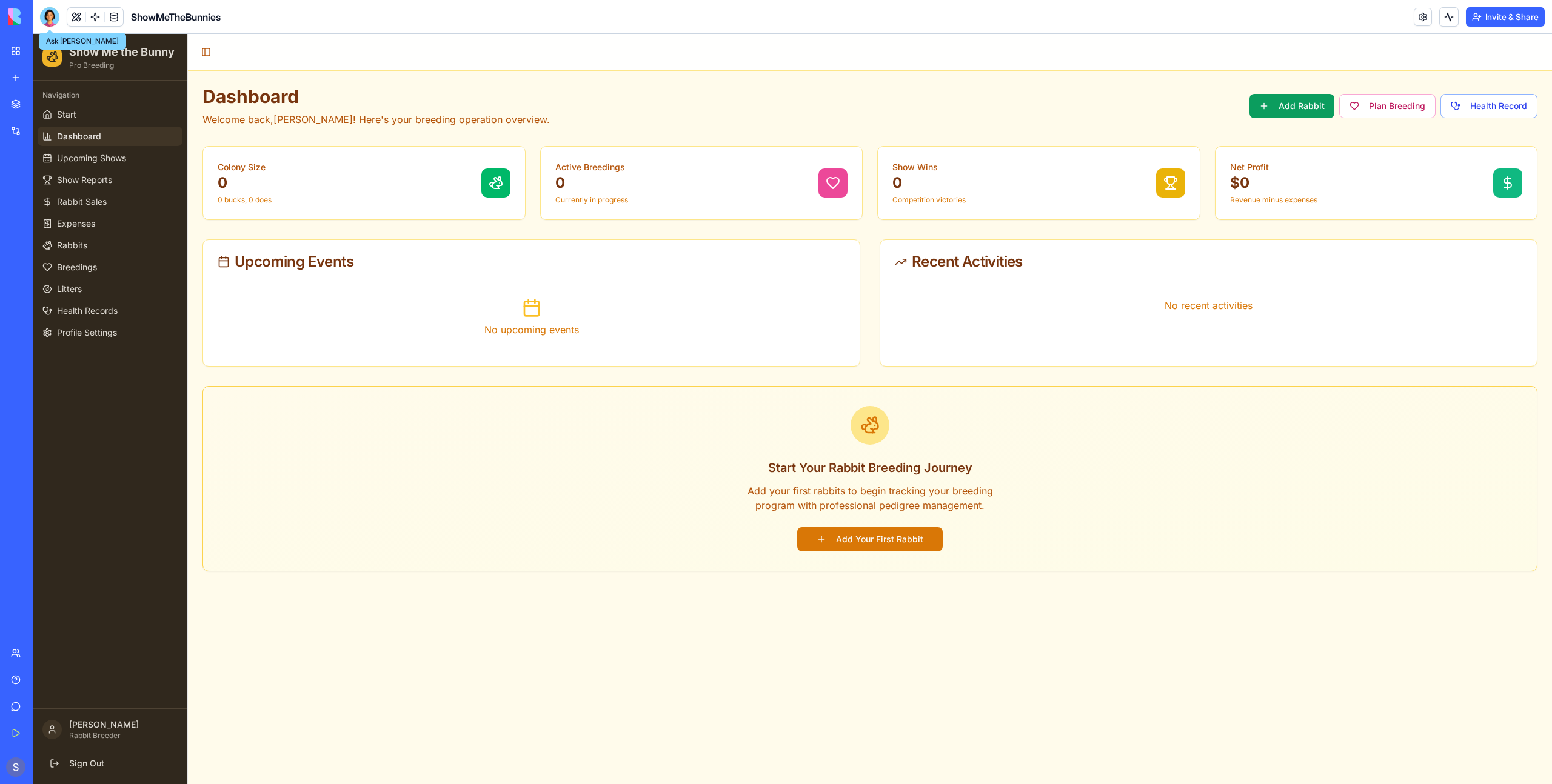
click at [48, 17] on div at bounding box center [49, 17] width 19 height 19
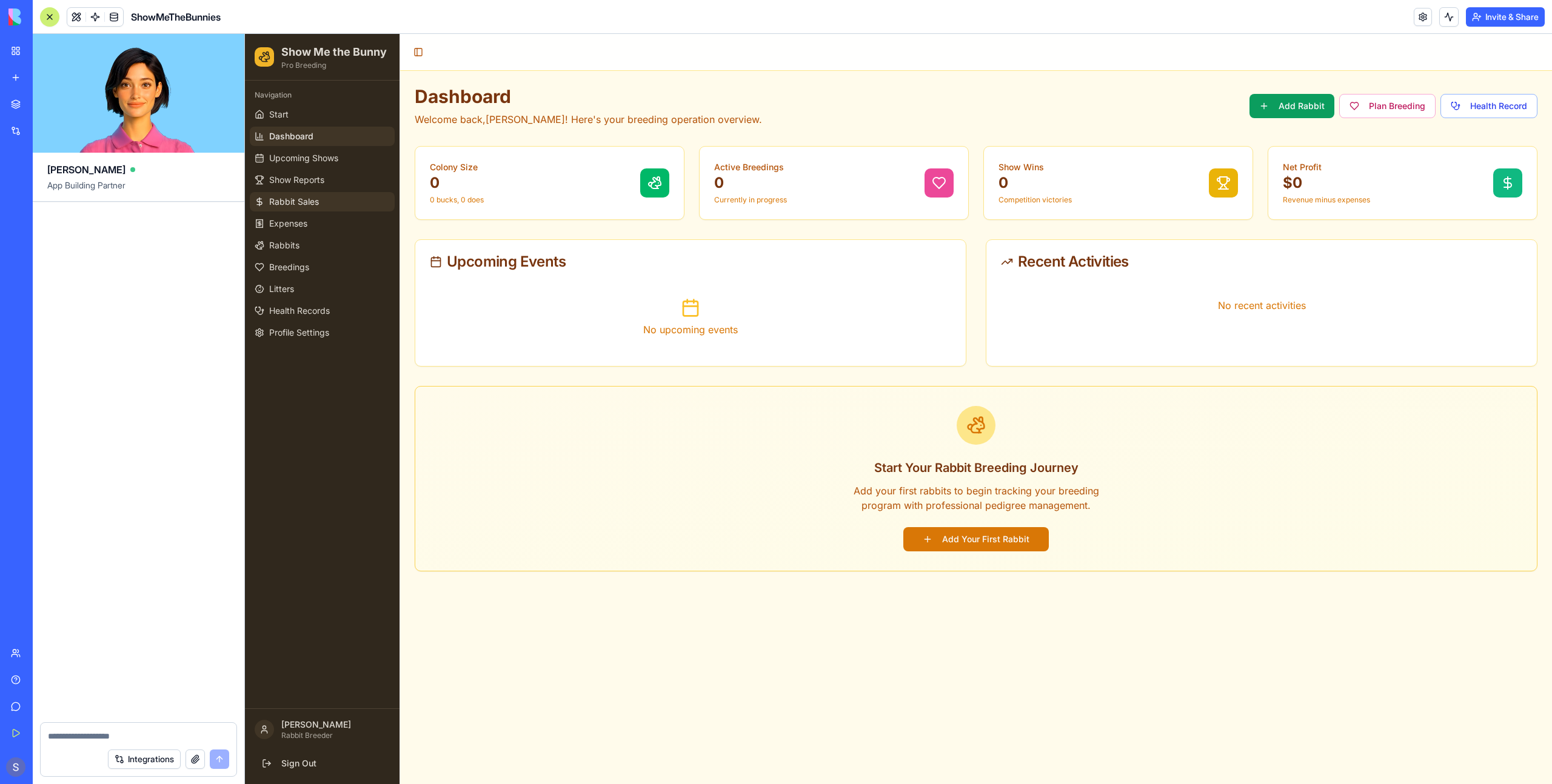
click at [332, 197] on link "Rabbit Sales" at bounding box center [322, 201] width 145 height 19
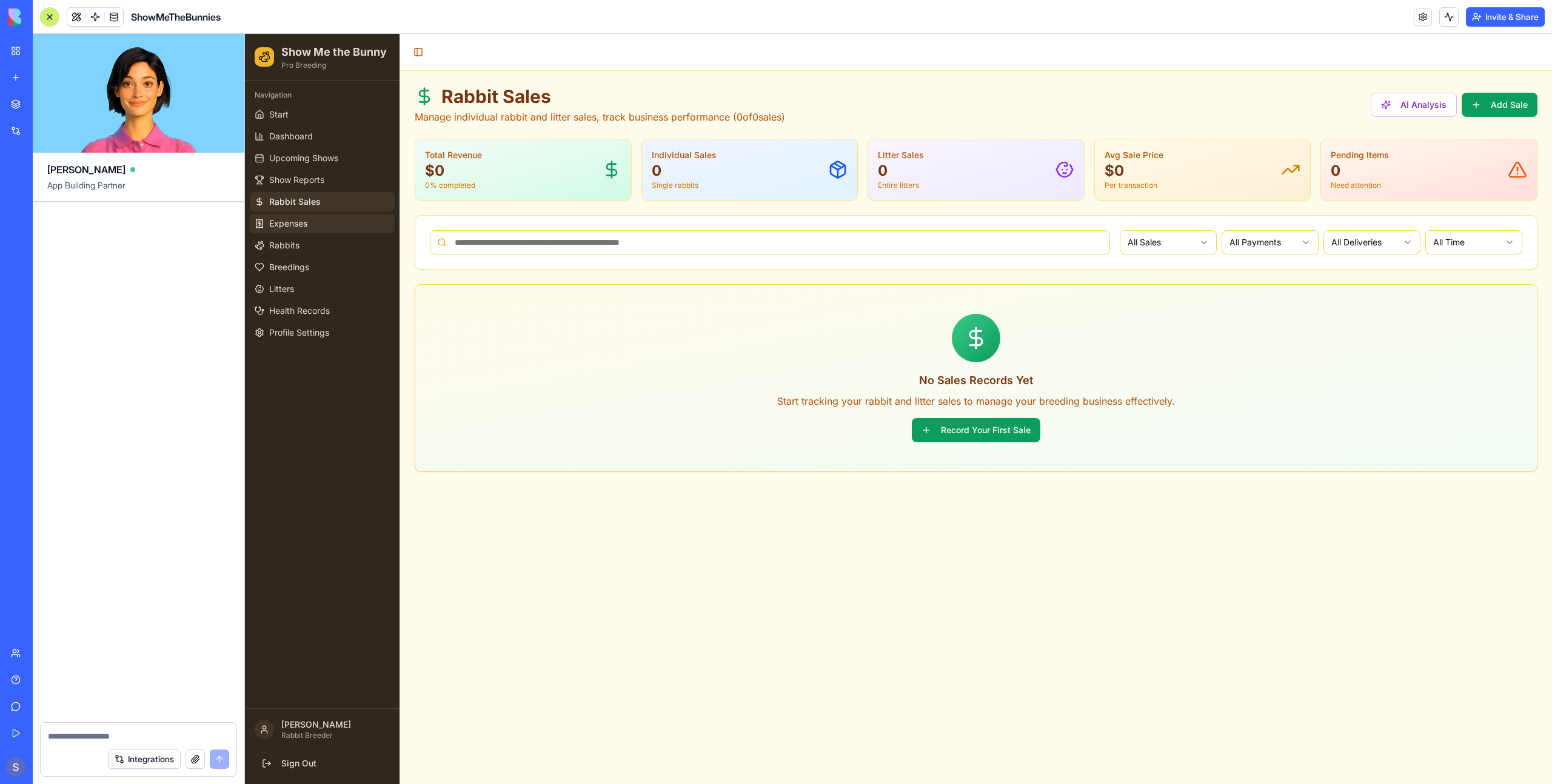
click at [327, 226] on link "Expenses" at bounding box center [322, 224] width 145 height 19
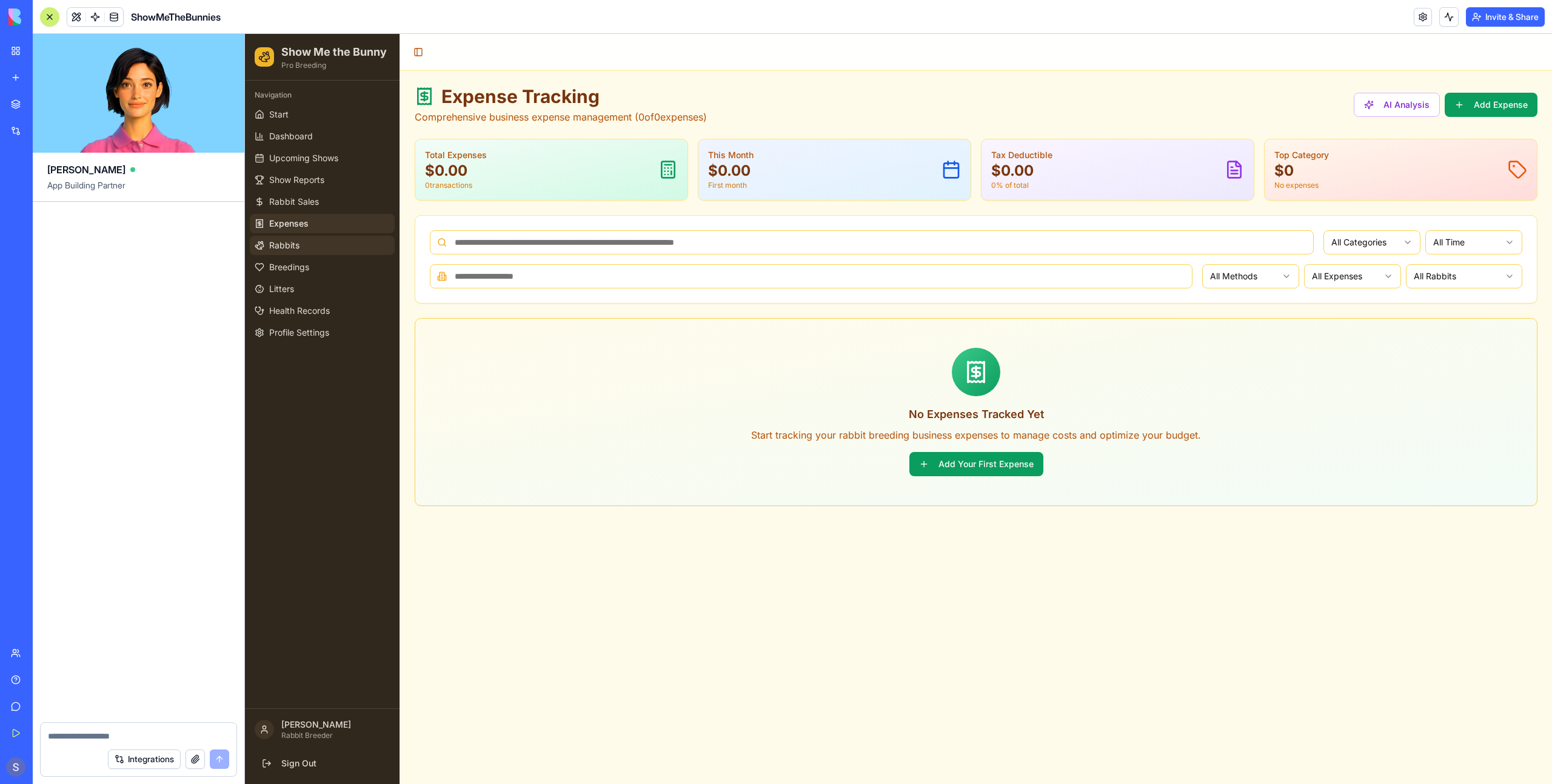
click at [327, 244] on link "Rabbits" at bounding box center [322, 246] width 145 height 19
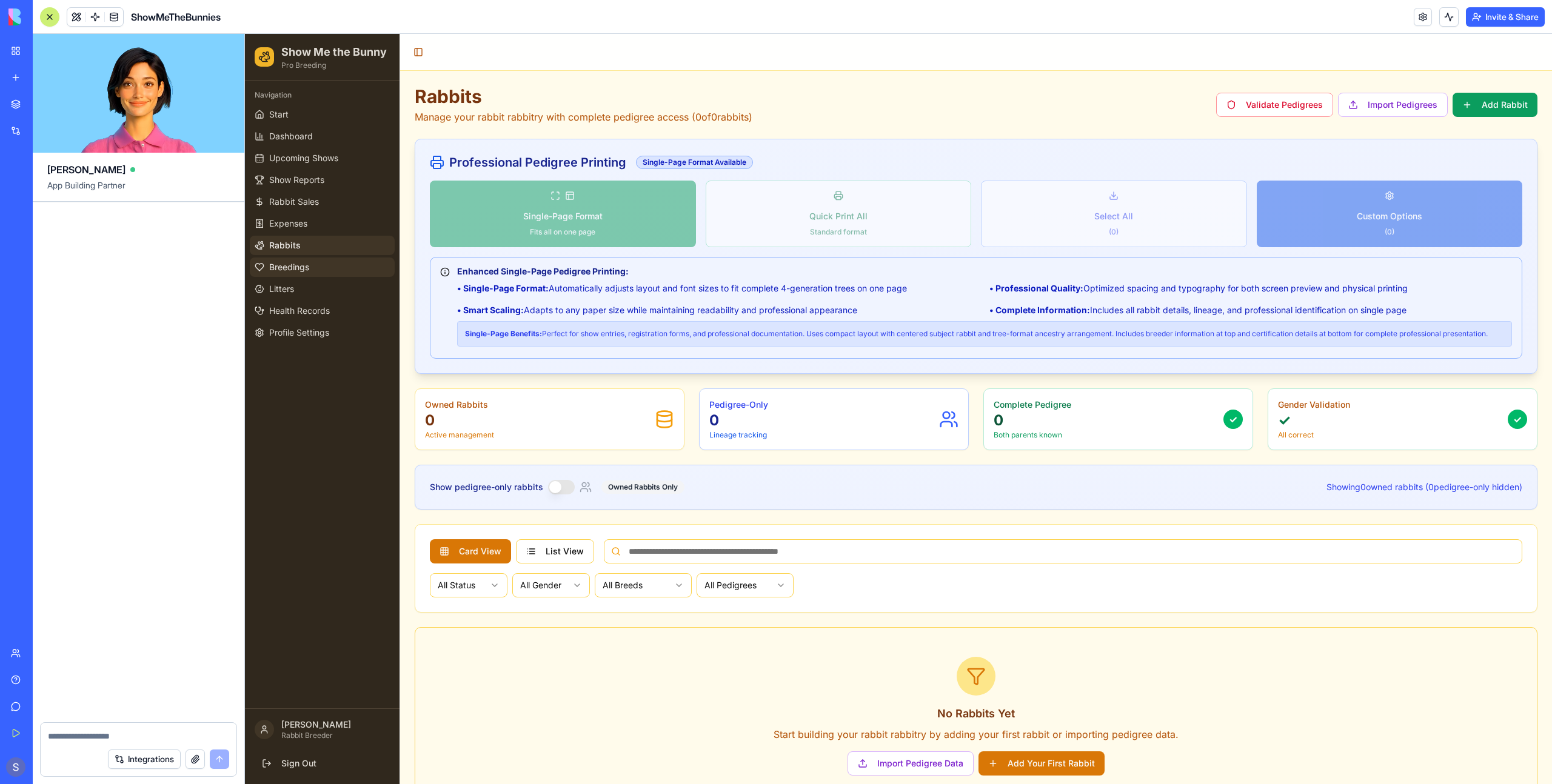
click at [322, 270] on link "Breedings" at bounding box center [322, 267] width 145 height 19
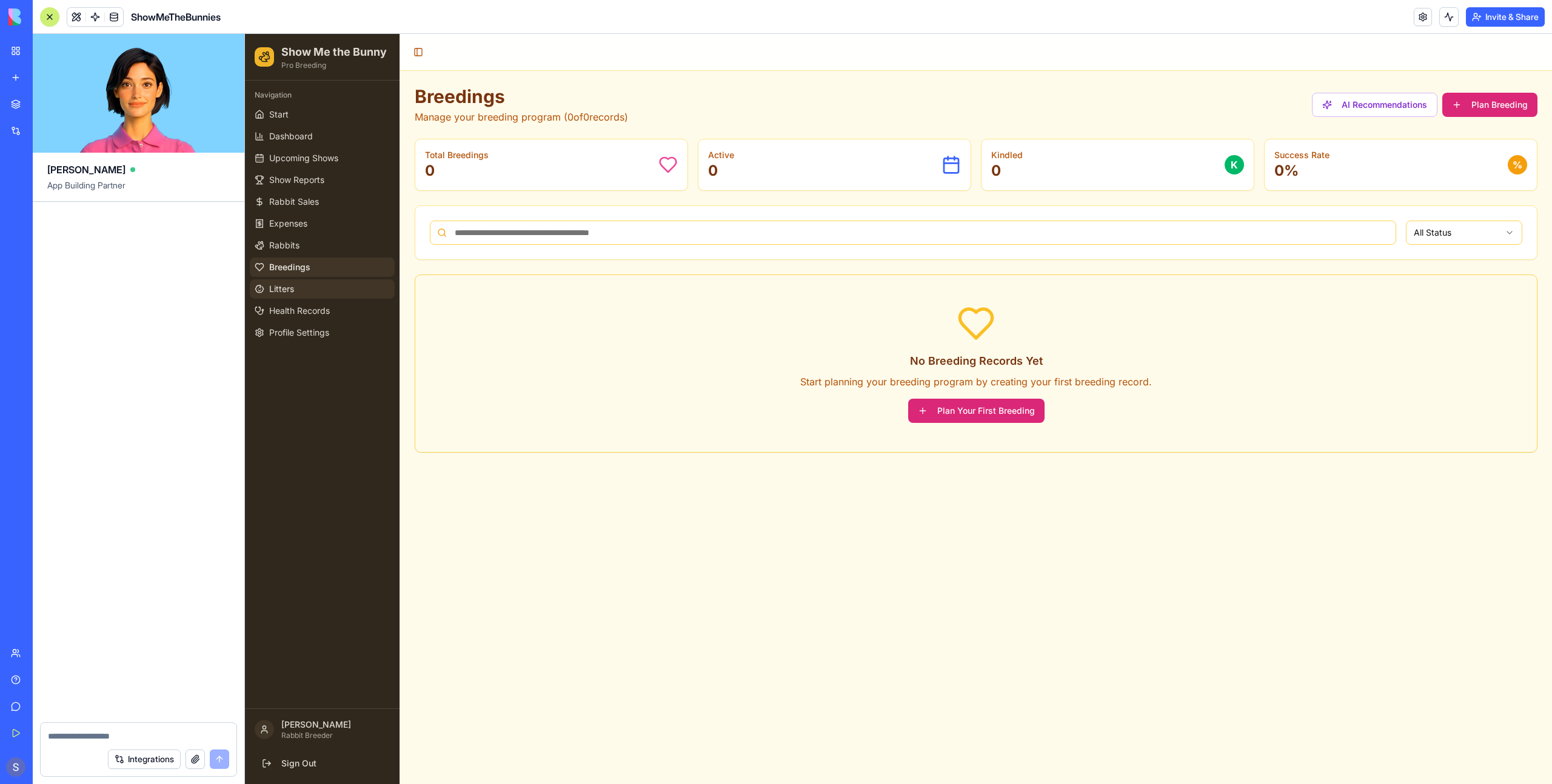
click at [315, 297] on link "Litters" at bounding box center [322, 289] width 145 height 19
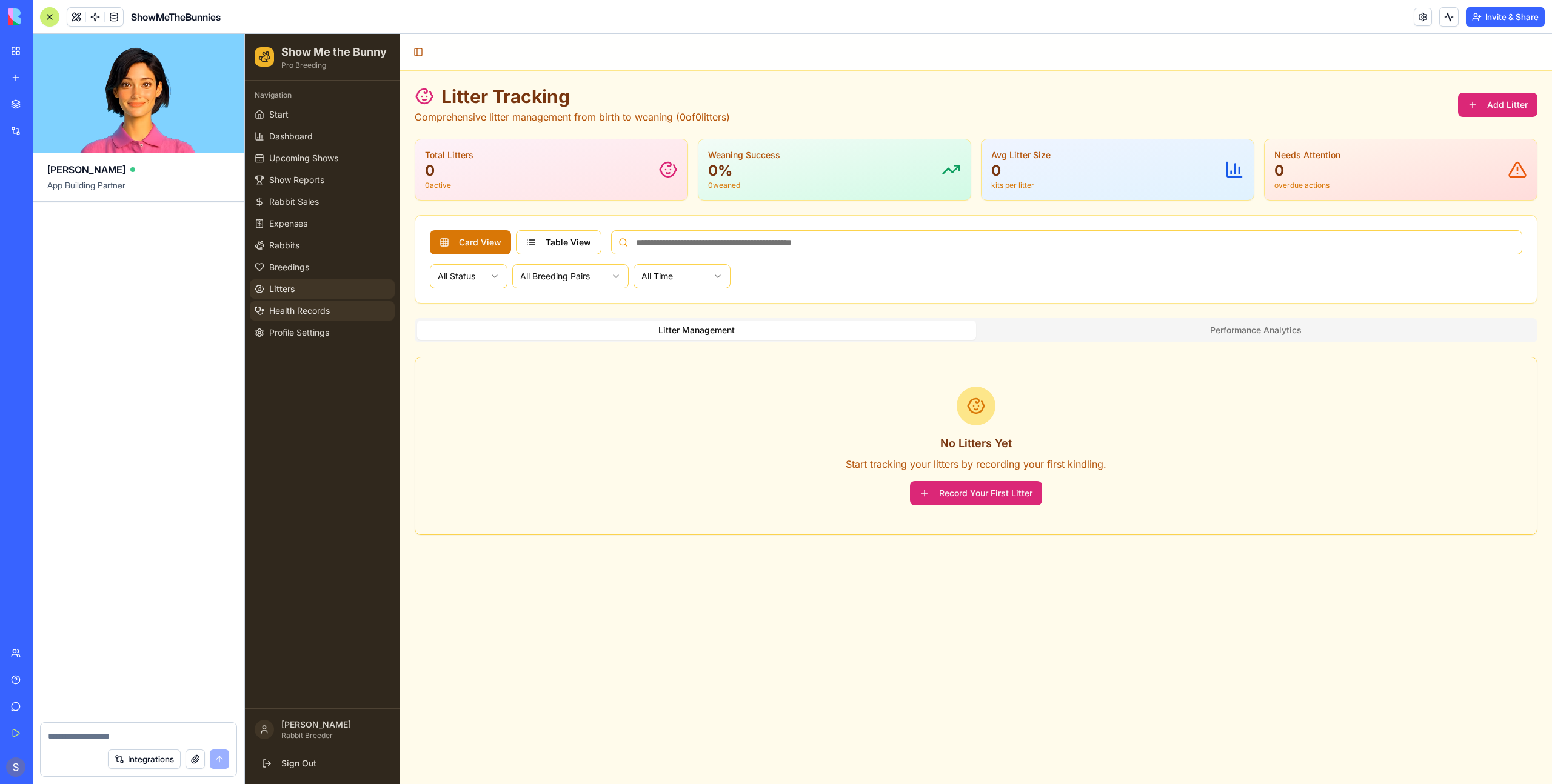
click at [314, 312] on span "Health Records" at bounding box center [299, 311] width 61 height 13
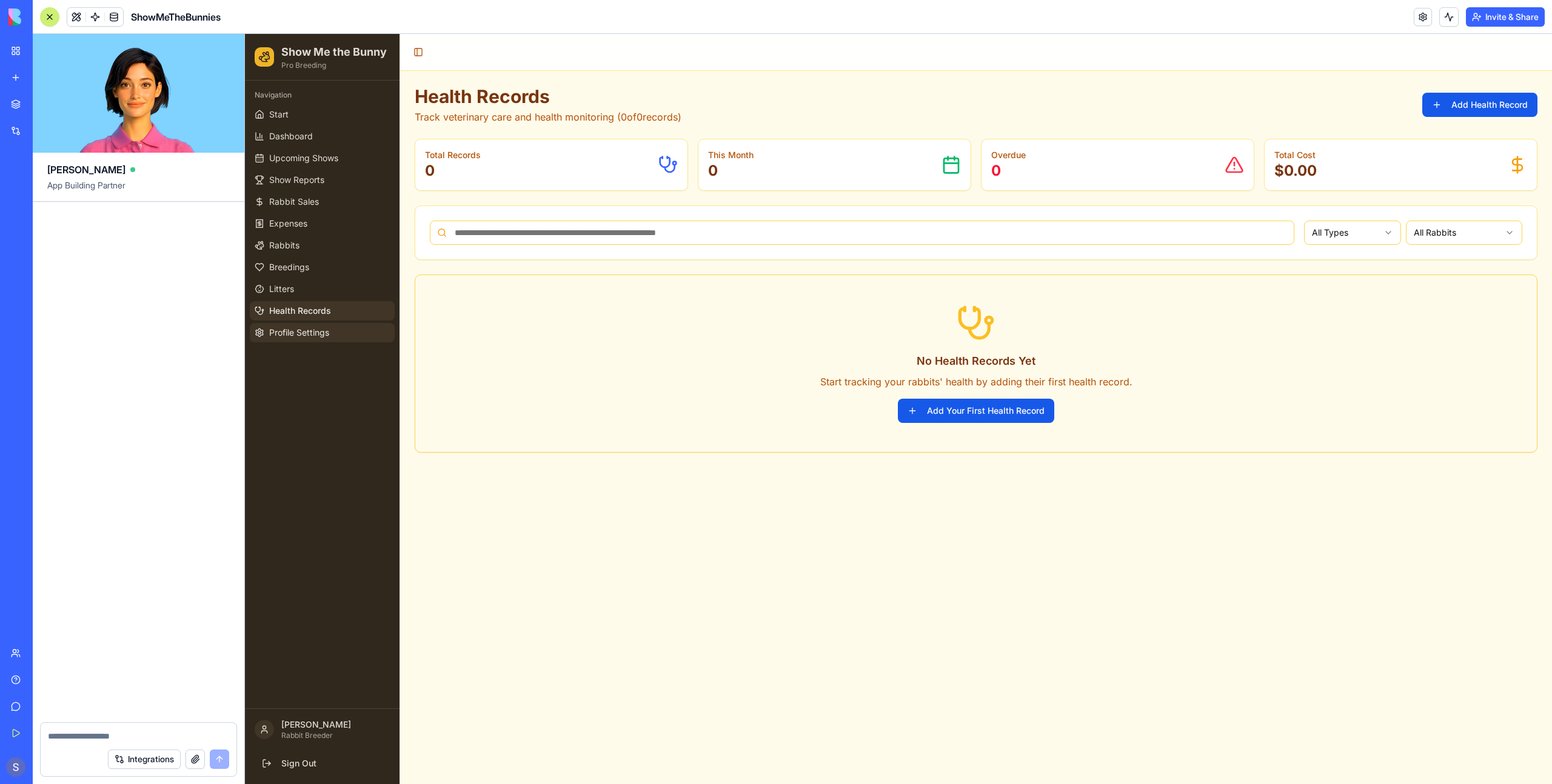
click at [311, 333] on span "Profile Settings" at bounding box center [299, 333] width 60 height 13
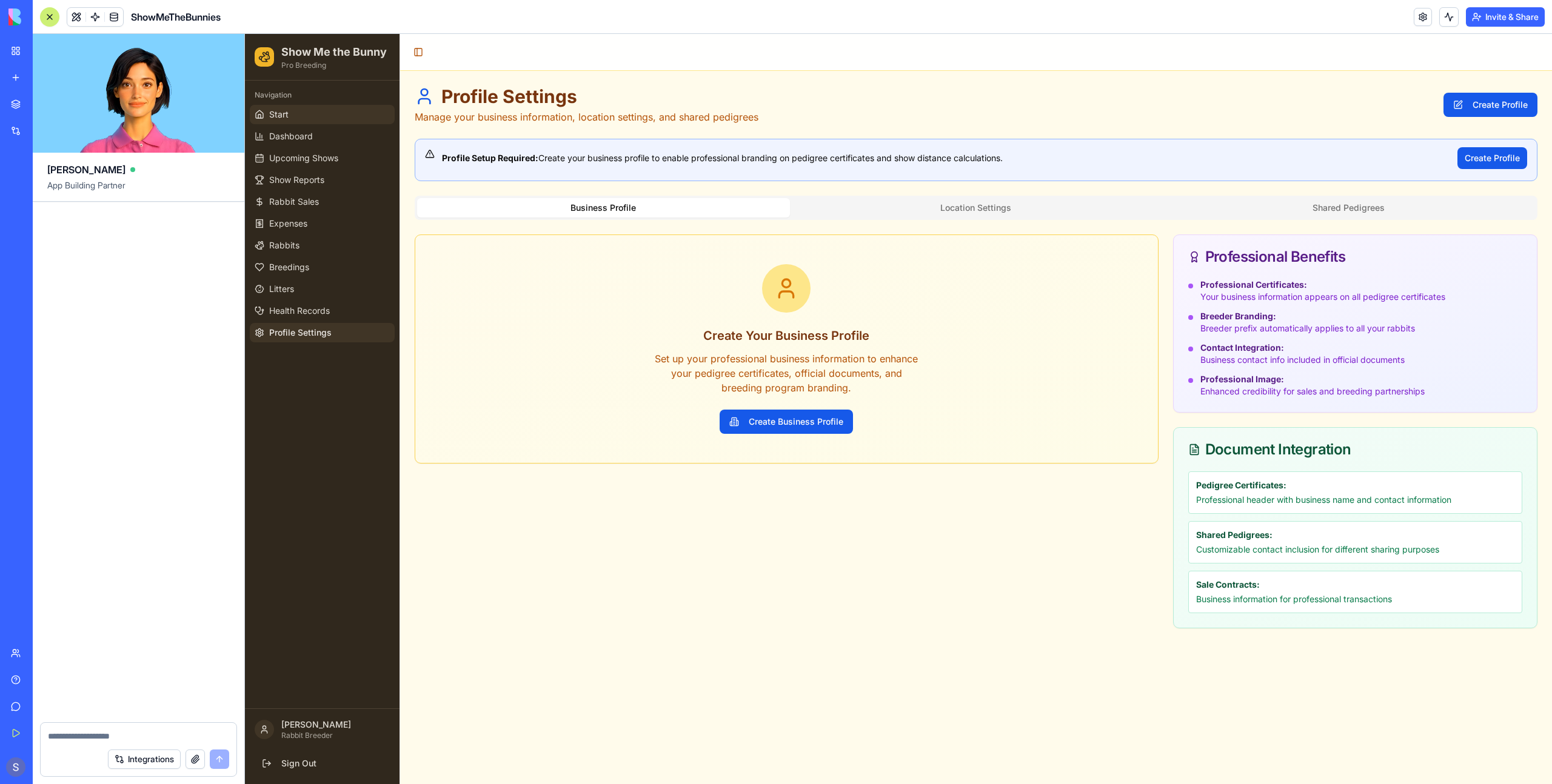
click at [303, 120] on link "Start" at bounding box center [322, 114] width 145 height 19
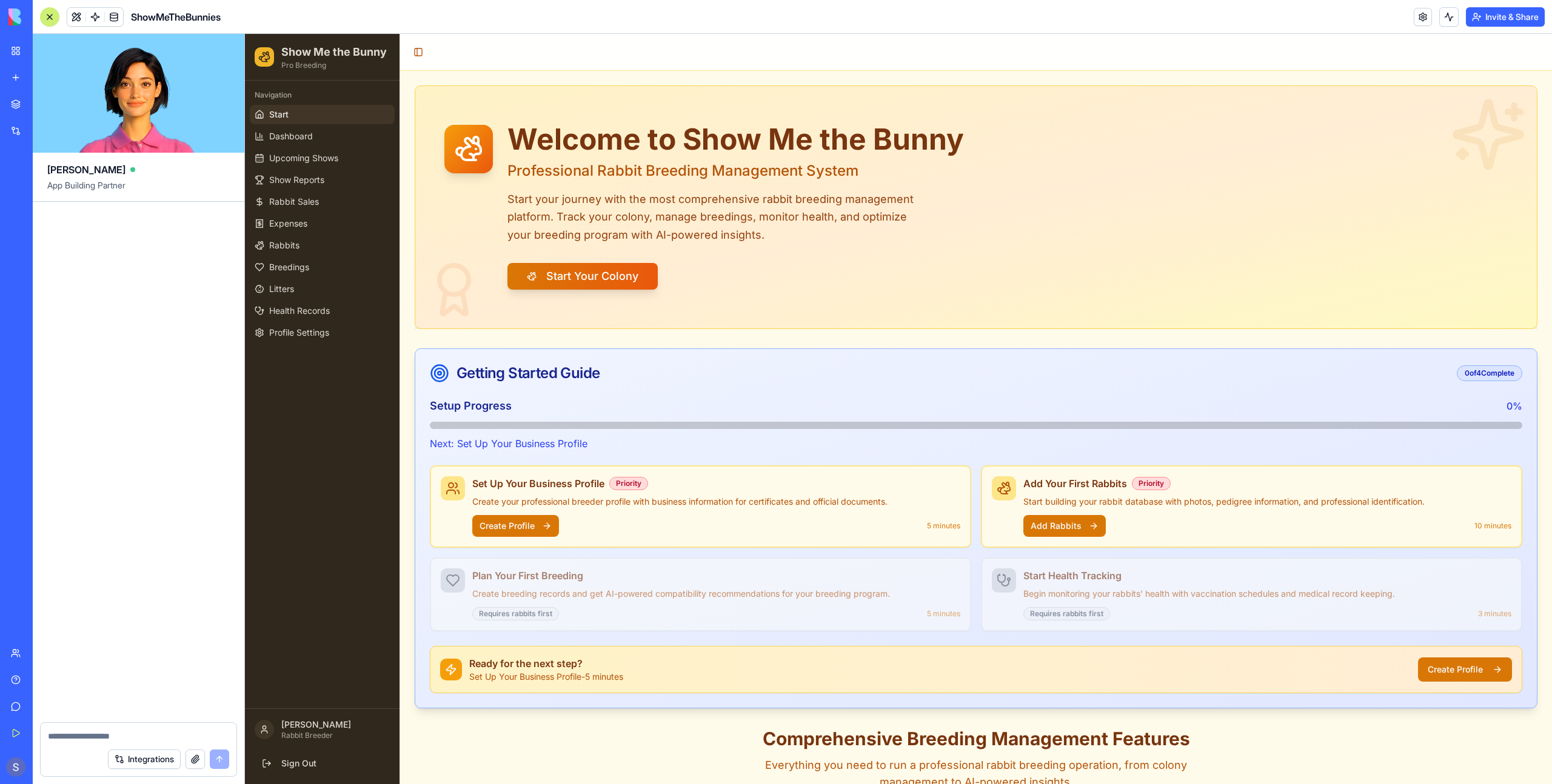
click at [309, 736] on p "Rabbit Breeder" at bounding box center [336, 736] width 108 height 10
click at [265, 734] on icon at bounding box center [264, 730] width 10 height 10
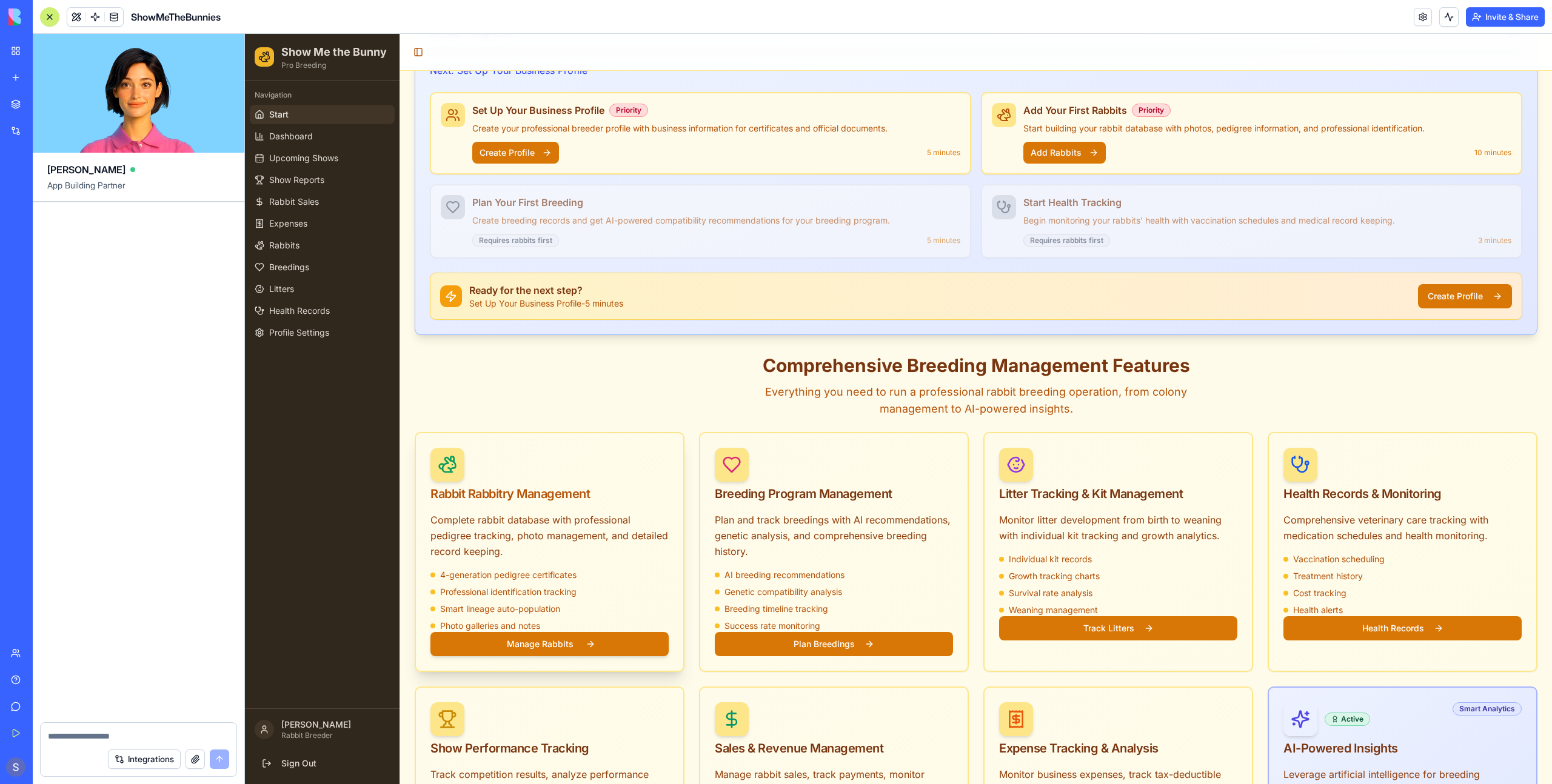
scroll to position [400, 0]
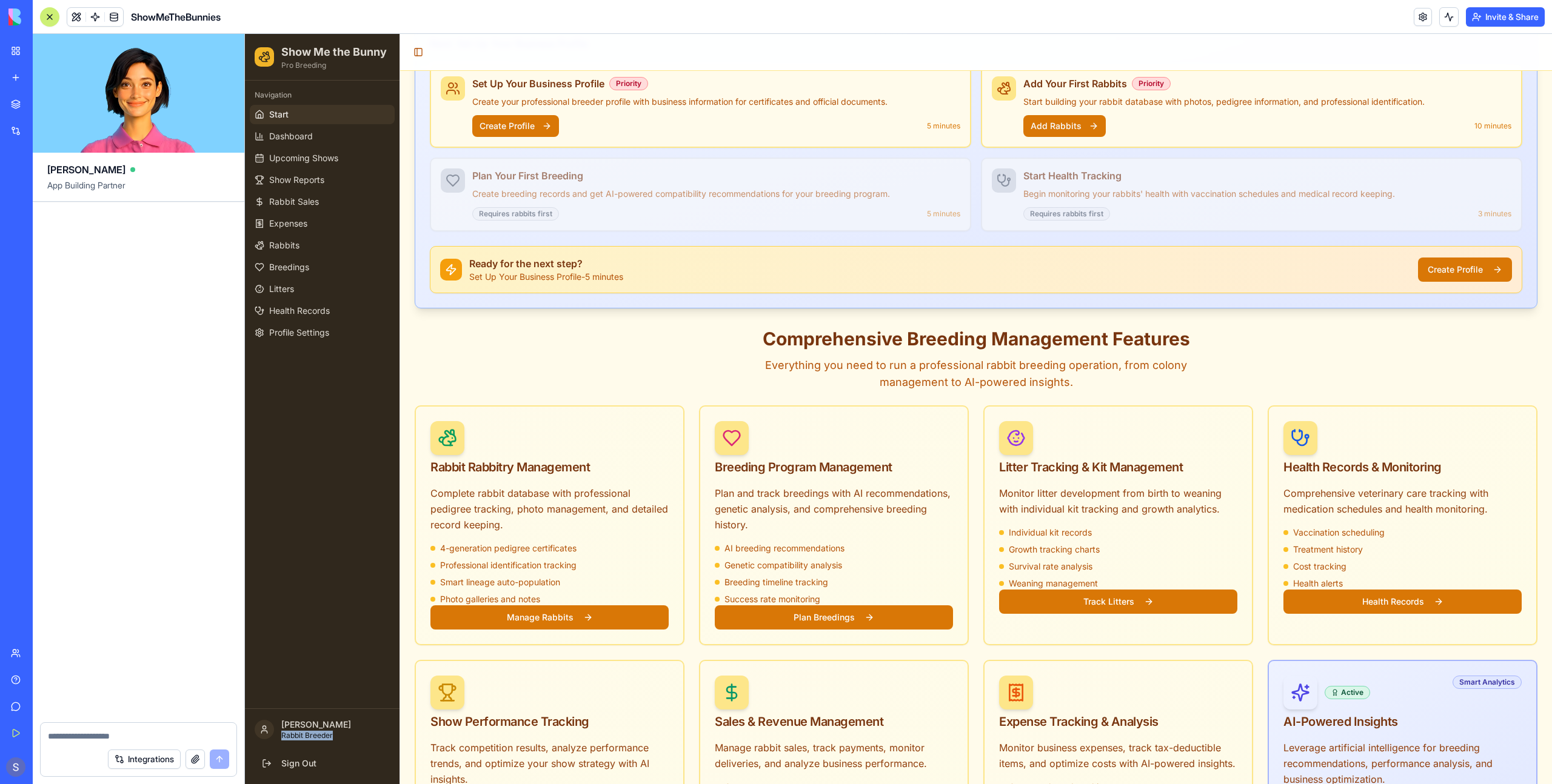
drag, startPoint x: 335, startPoint y: 737, endPoint x: 282, endPoint y: 731, distance: 53.3
click at [282, 731] on p "Rabbit Breeder" at bounding box center [336, 736] width 108 height 10
copy p "Rabbit Breeder"
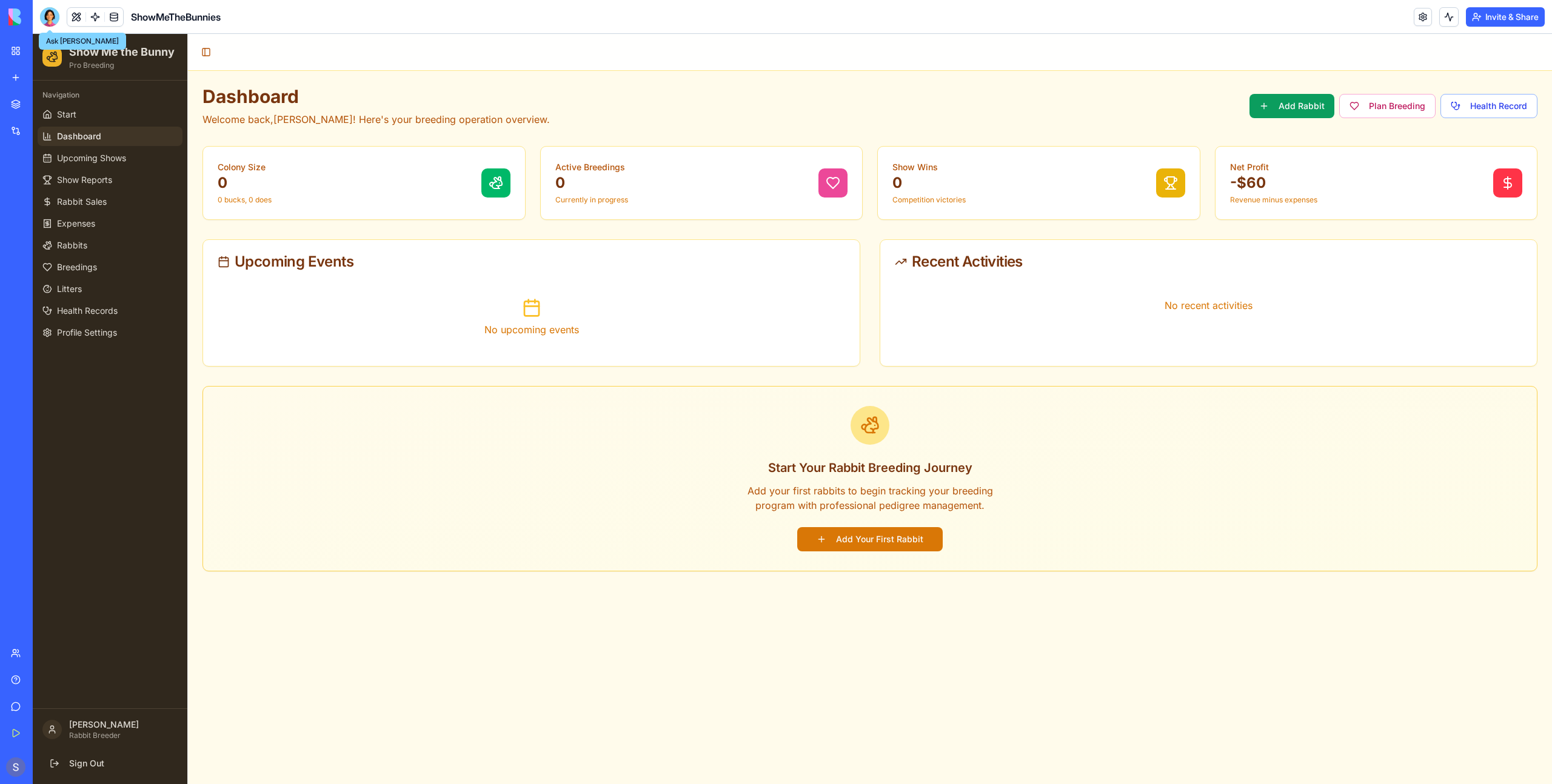
click at [52, 18] on div at bounding box center [49, 17] width 19 height 19
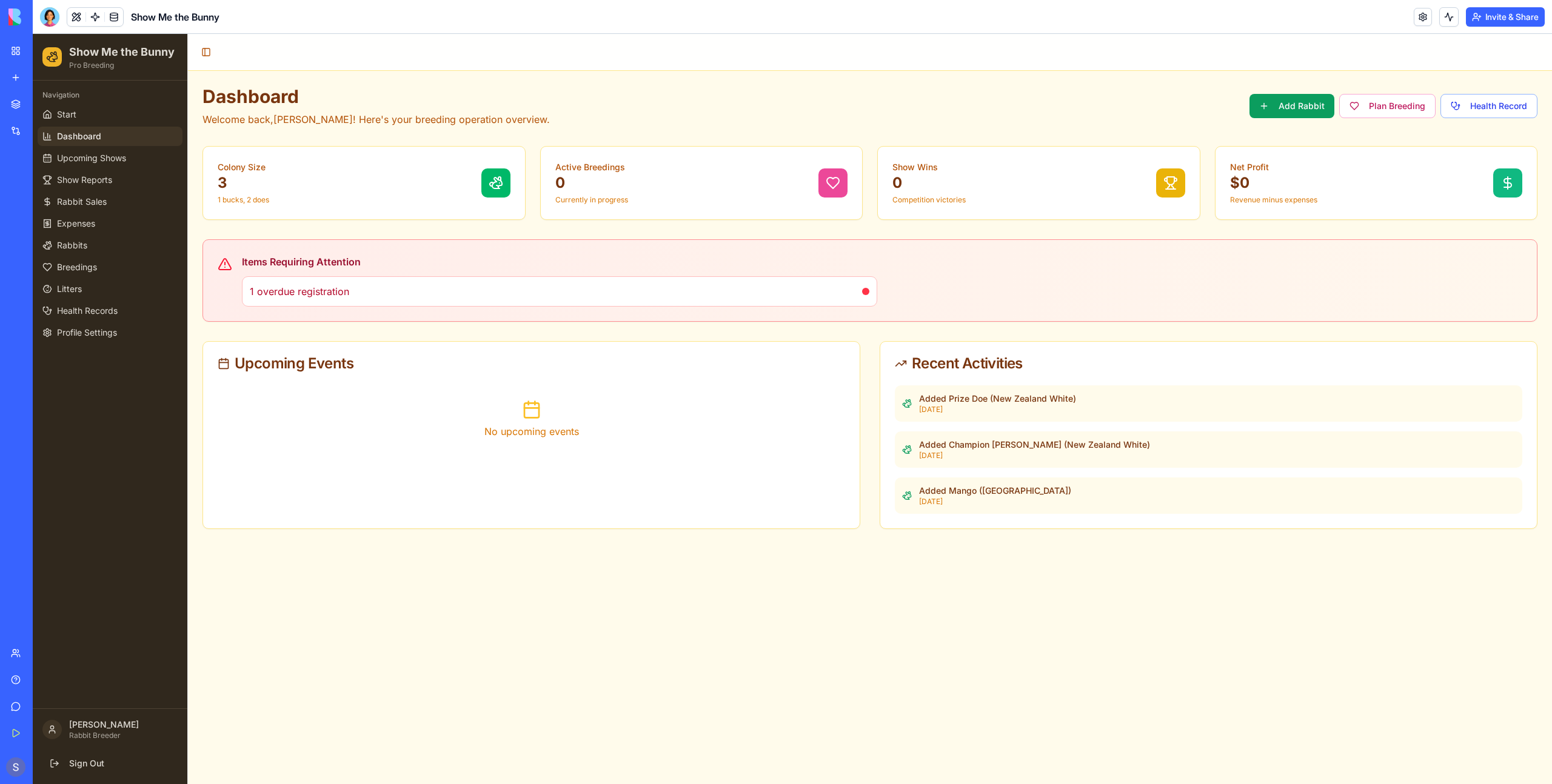
click at [45, 649] on div "Team" at bounding box center [37, 653] width 15 height 13
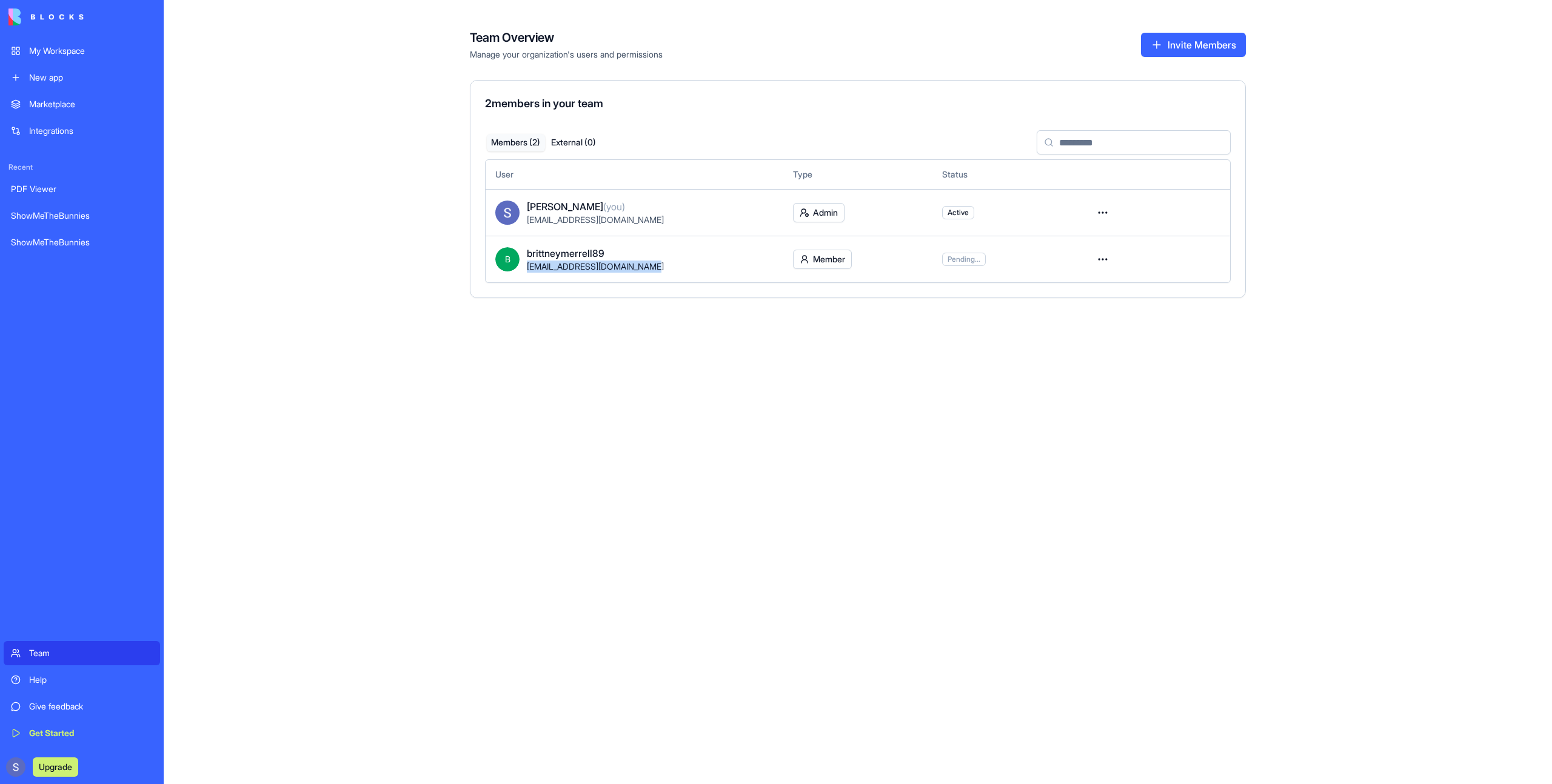
drag, startPoint x: 645, startPoint y: 270, endPoint x: 528, endPoint y: 265, distance: 117.1
click at [528, 265] on div "[EMAIL_ADDRESS][DOMAIN_NAME]" at bounding box center [650, 266] width 247 height 13
copy span "[EMAIL_ADDRESS][DOMAIN_NAME]"
click at [580, 316] on div "Team Overview Manage your organization's users and permissions Invite Members 2…" at bounding box center [858, 392] width 1388 height 784
click at [95, 47] on div "My Workspace" at bounding box center [91, 50] width 124 height 13
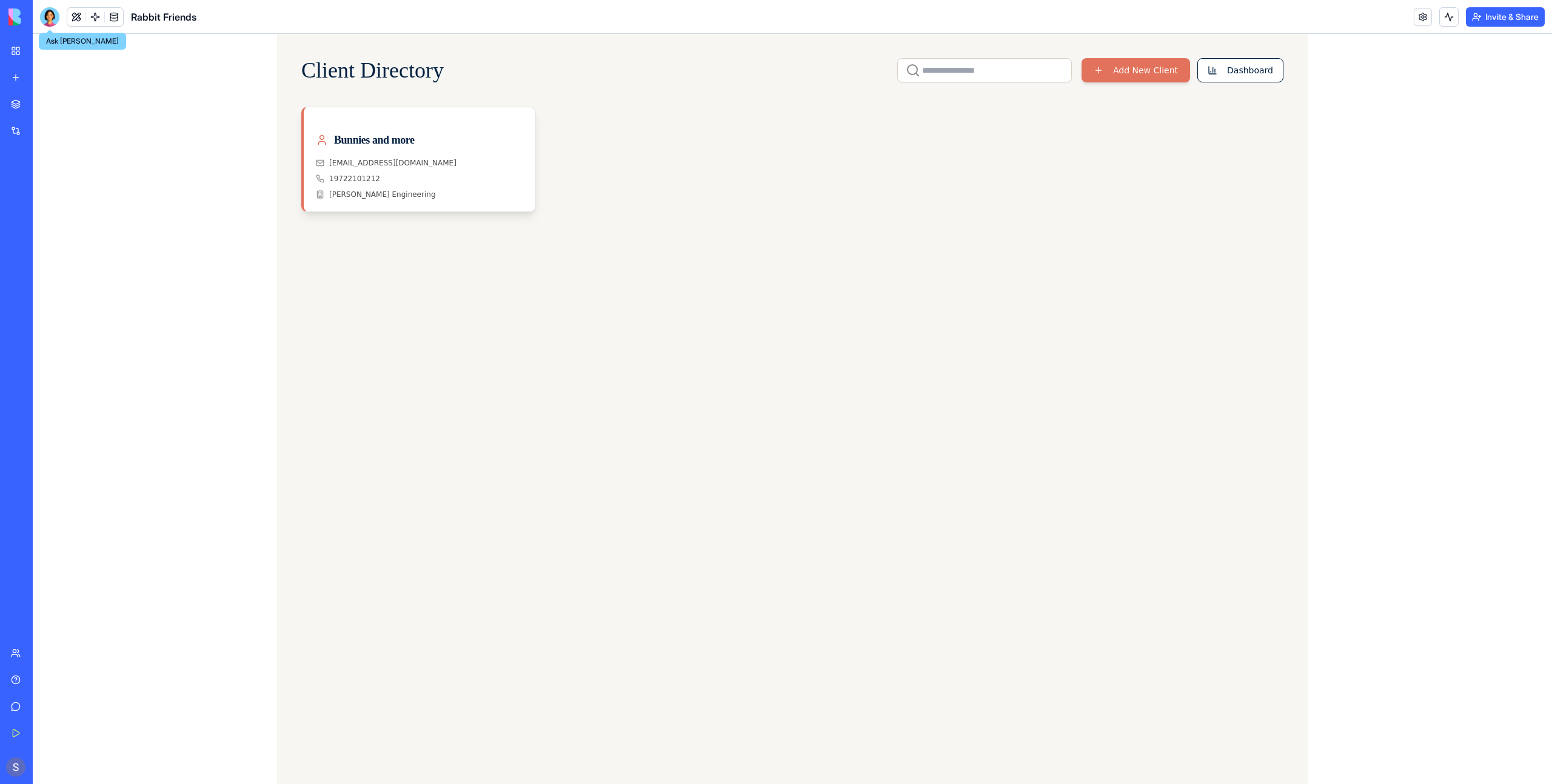
click at [49, 13] on div at bounding box center [49, 17] width 19 height 19
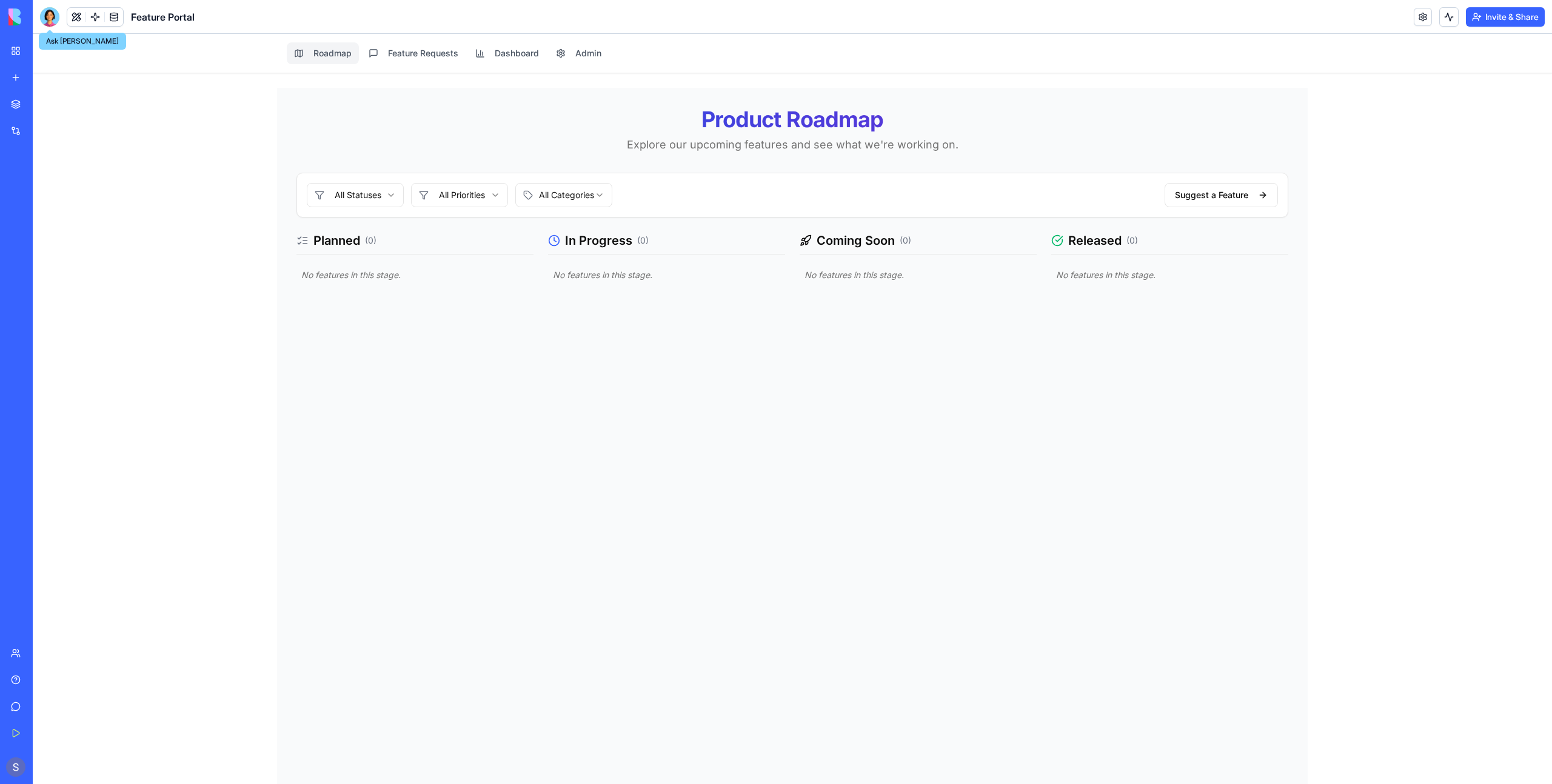
click at [46, 13] on div at bounding box center [49, 17] width 19 height 19
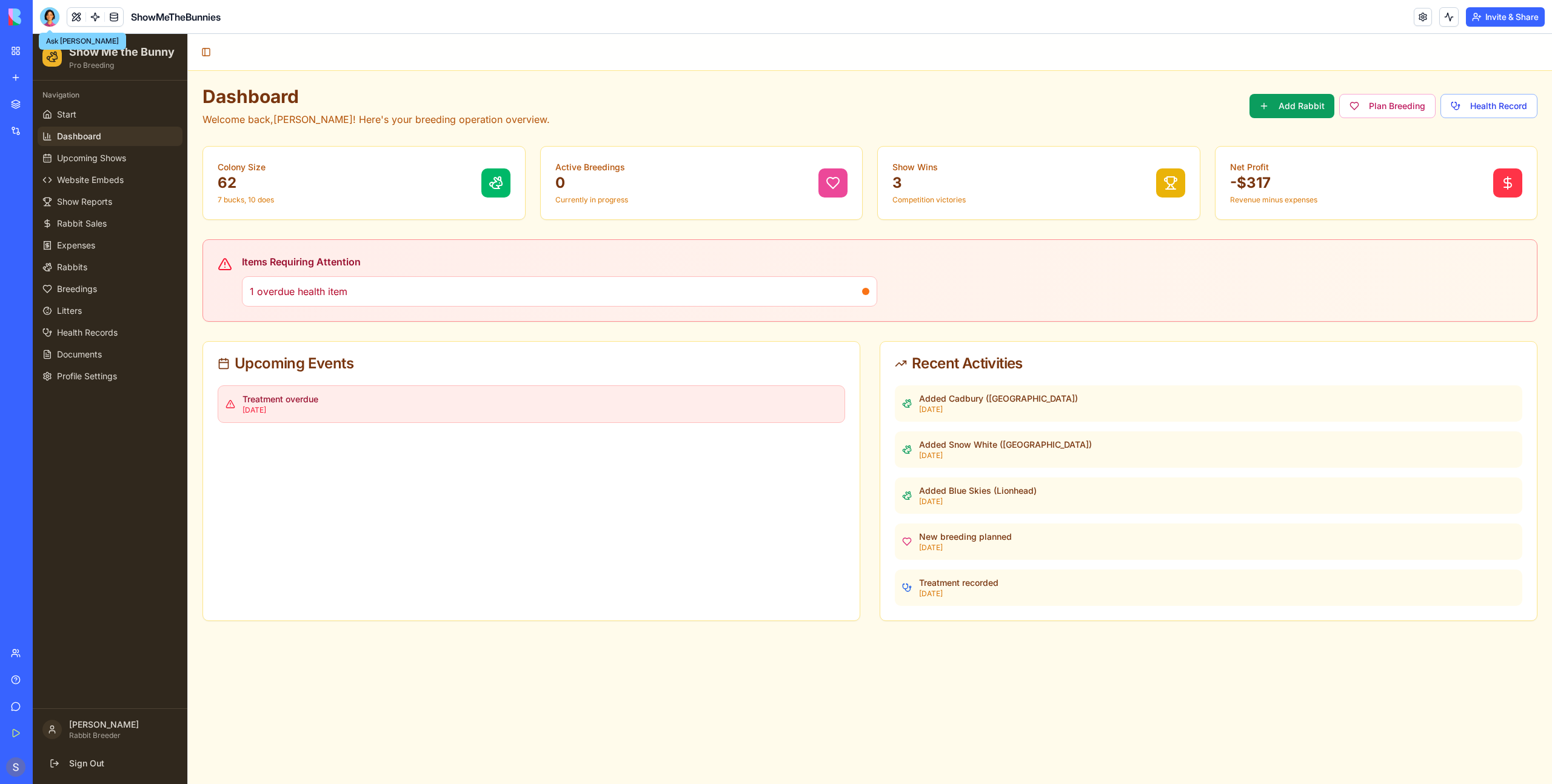
click at [51, 15] on div at bounding box center [49, 17] width 19 height 19
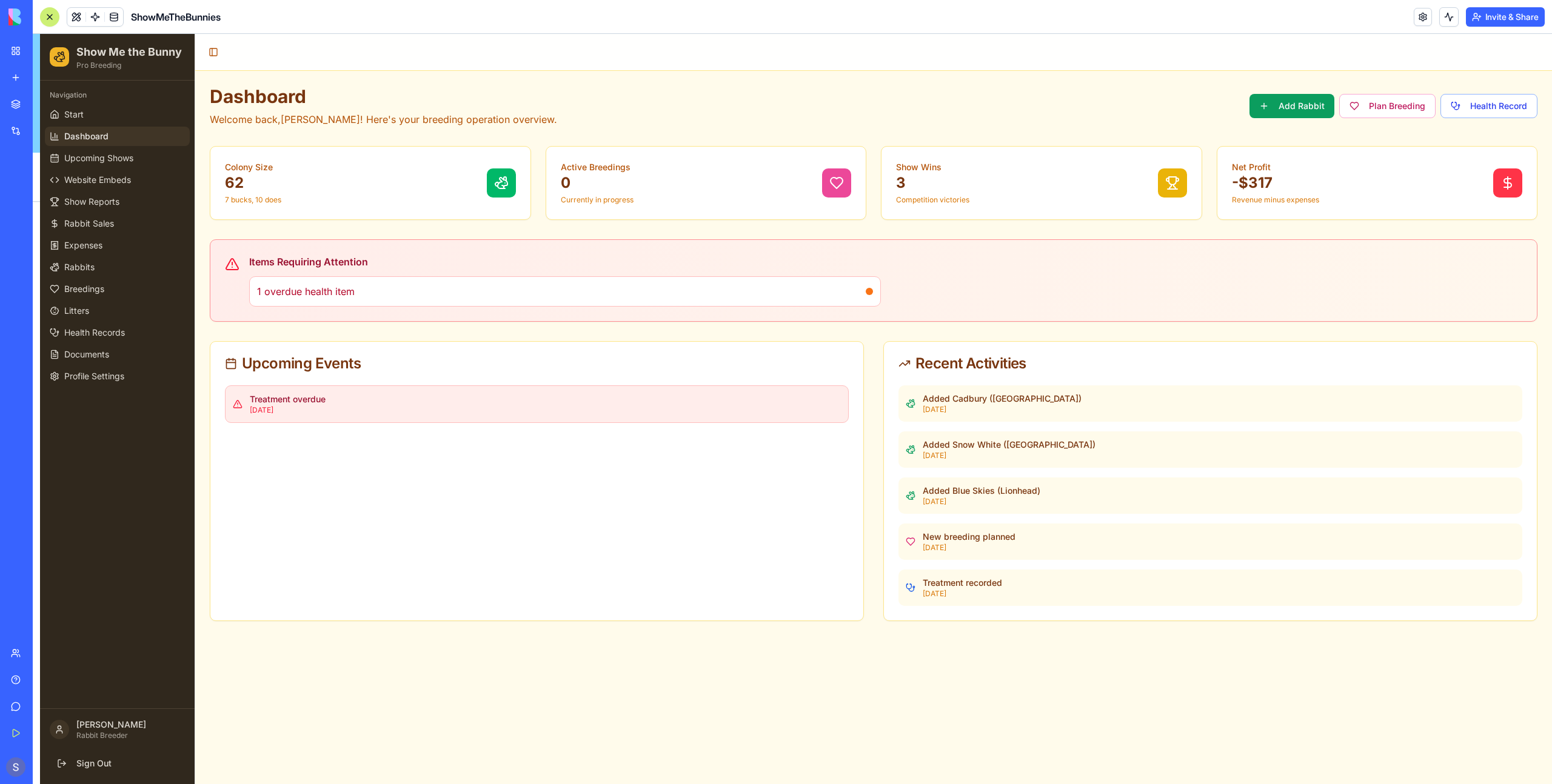
click at [51, 15] on div at bounding box center [49, 17] width 10 height 10
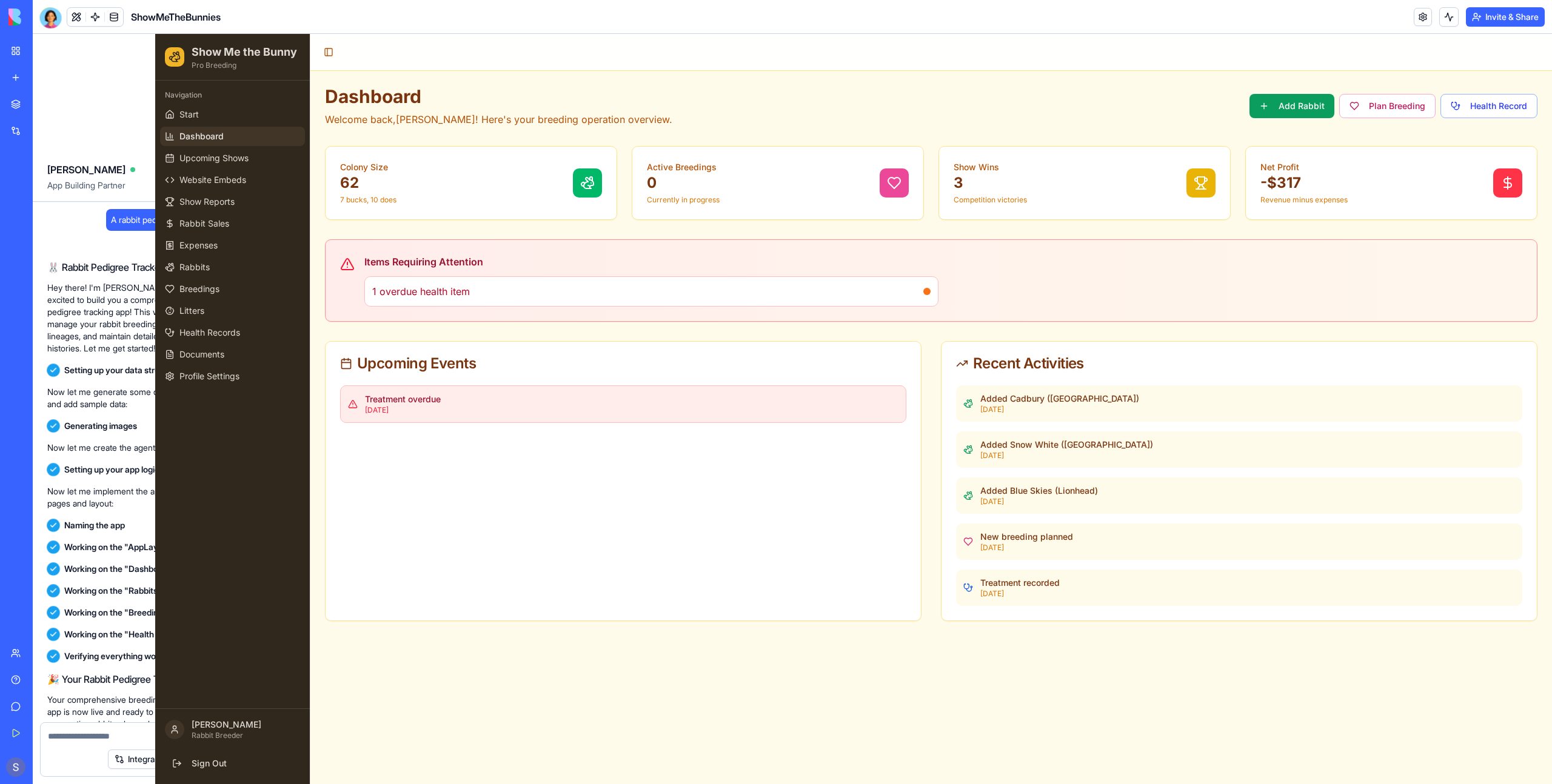
scroll to position [0, 1]
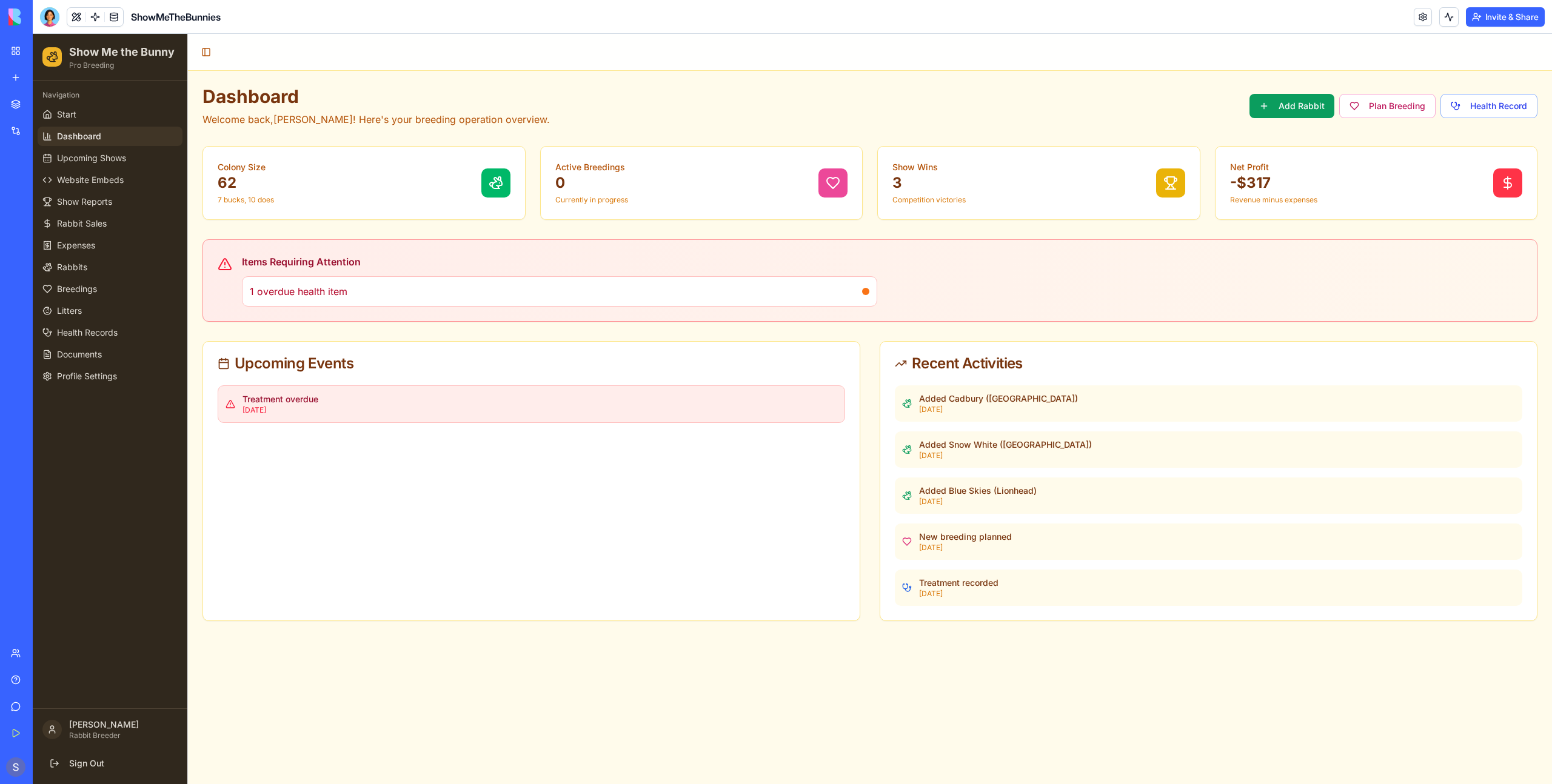
click at [51, 15] on div at bounding box center [49, 17] width 19 height 19
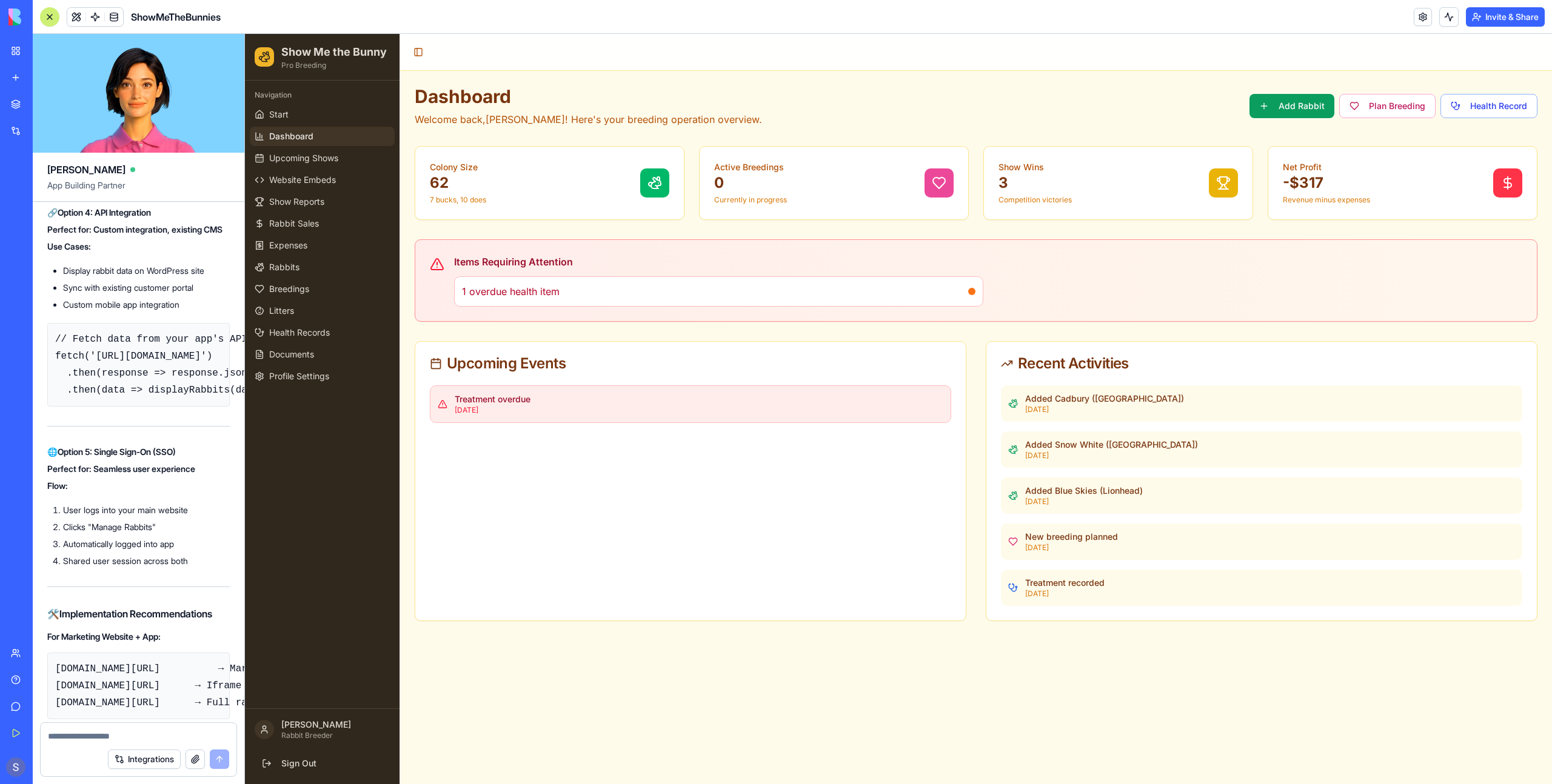
scroll to position [59404, 0]
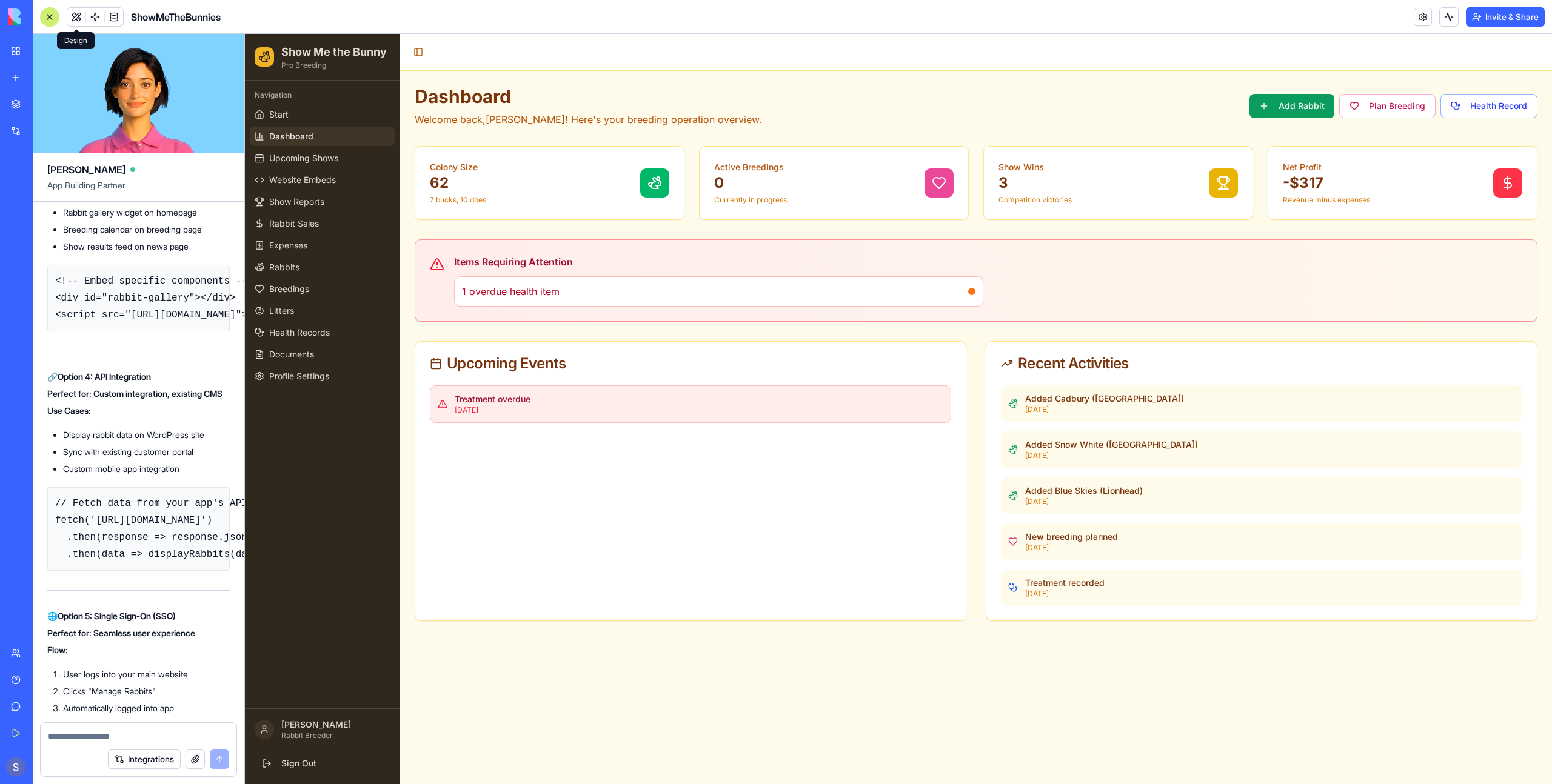
click at [77, 16] on button at bounding box center [76, 16] width 18 height 18
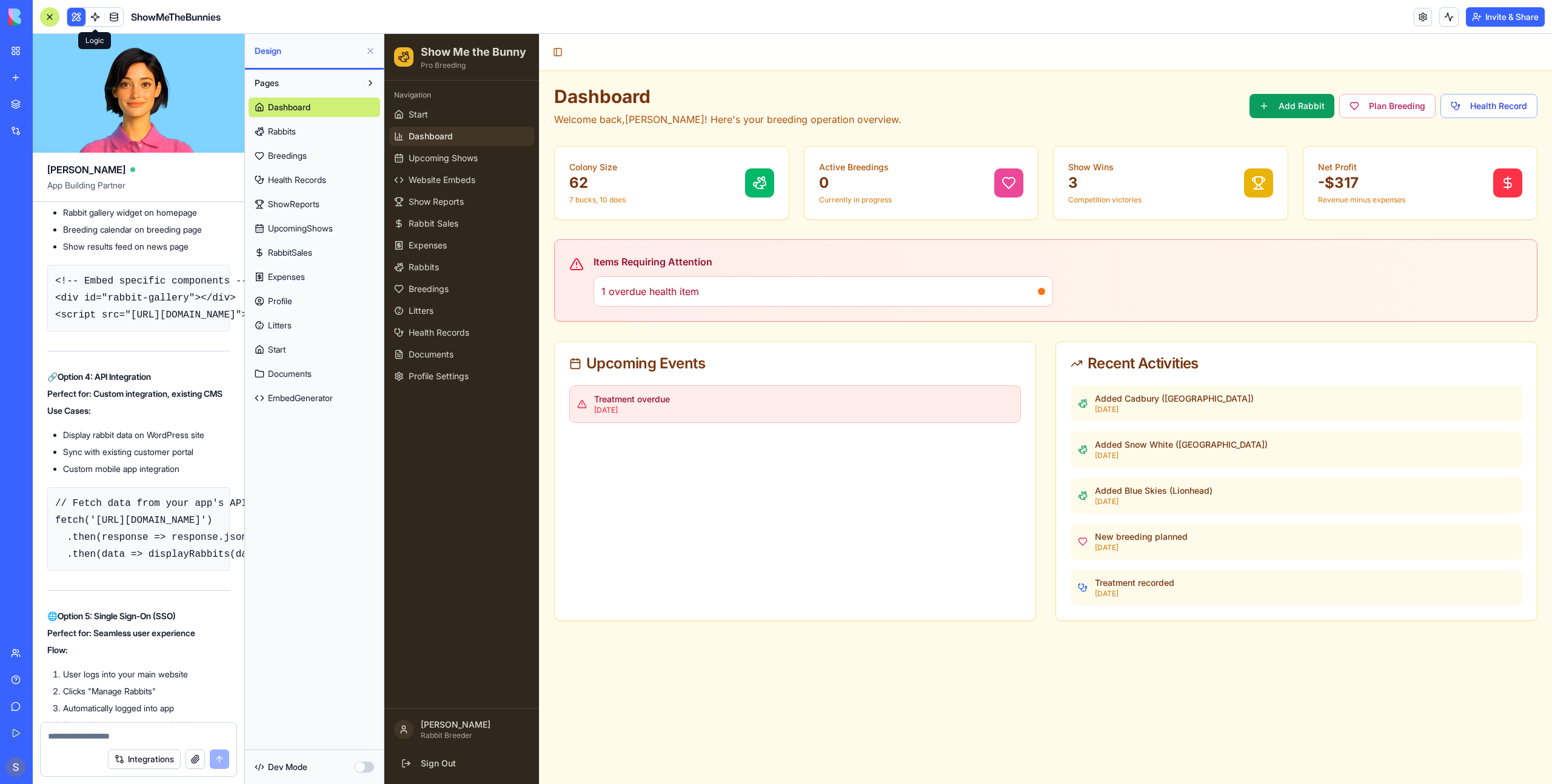
click at [95, 16] on link at bounding box center [95, 16] width 18 height 18
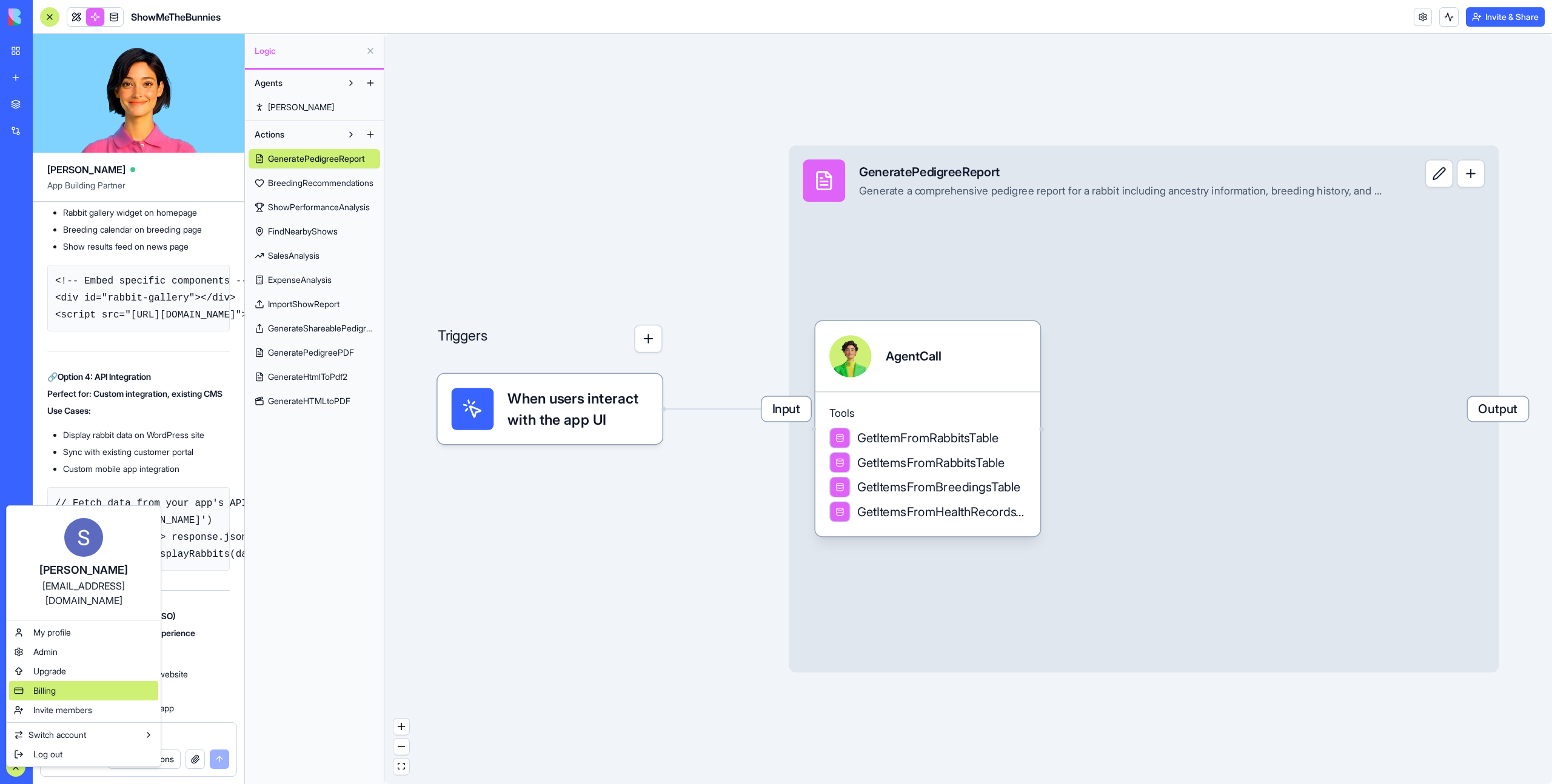
click at [64, 681] on div "Billing" at bounding box center [83, 691] width 149 height 19
